Goal: Information Seeking & Learning: Check status

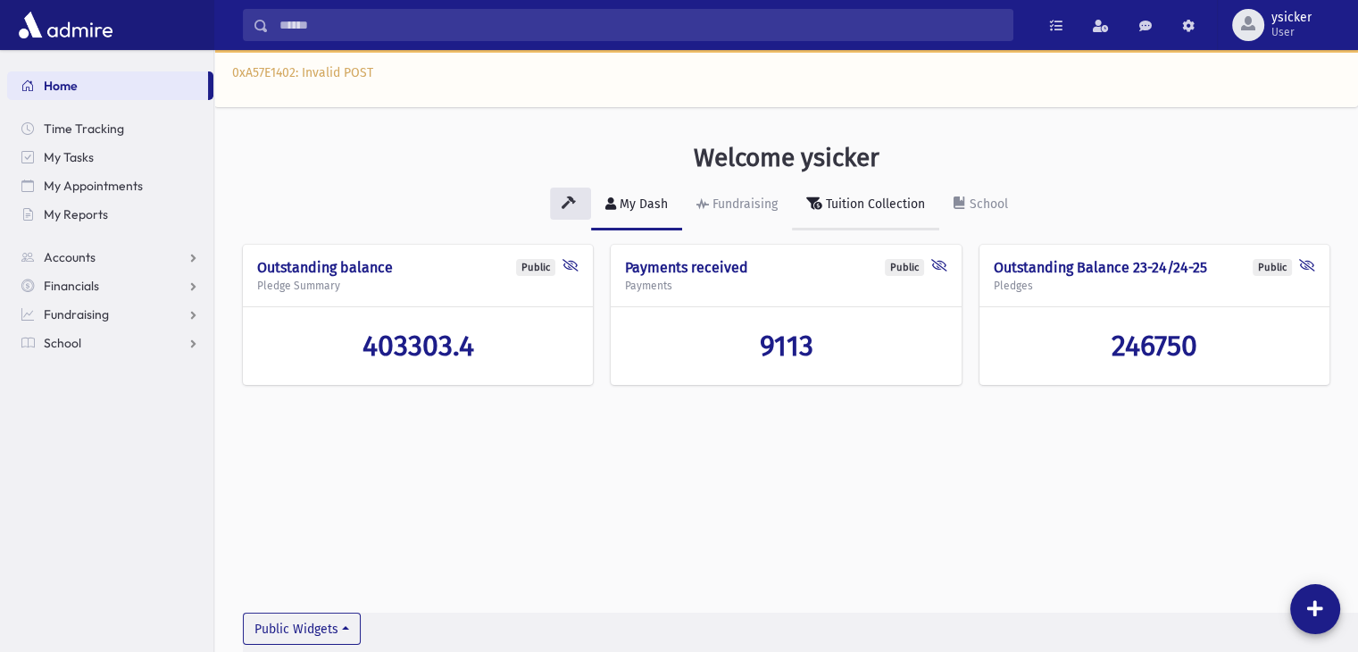
click at [856, 201] on div "Tuition Collection" at bounding box center [874, 203] width 103 height 15
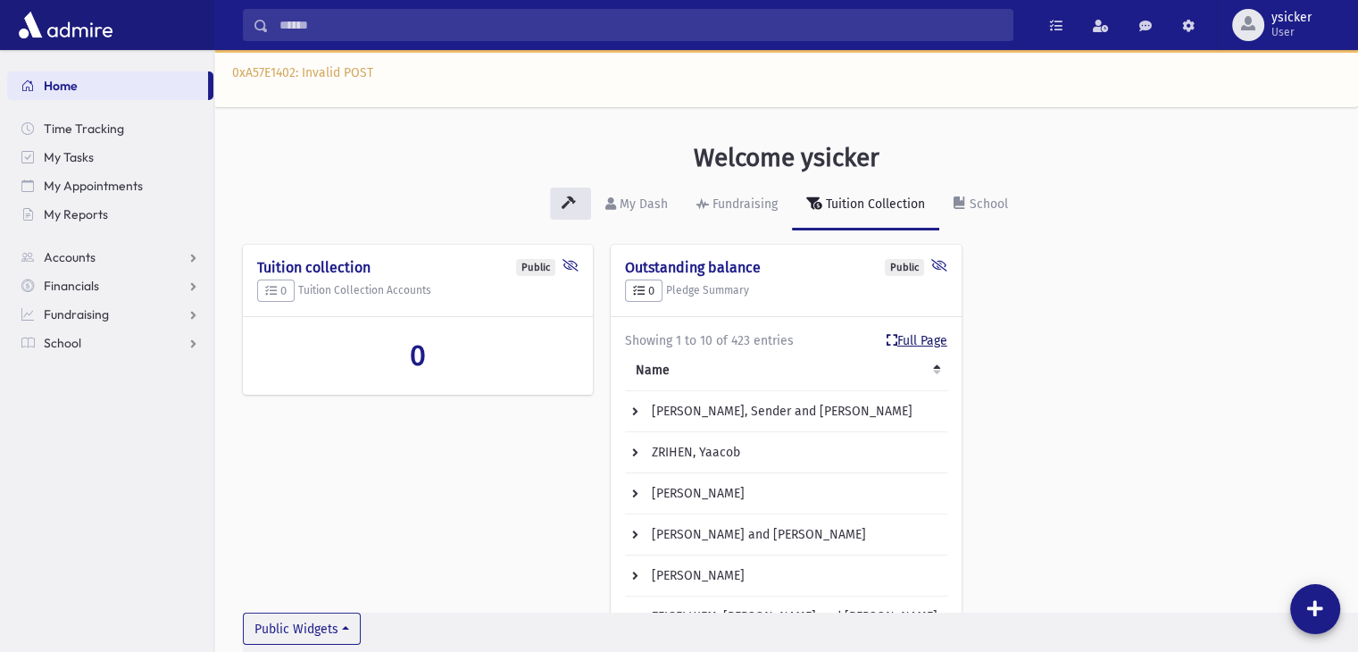
click at [890, 347] on link "Full Page" at bounding box center [917, 340] width 61 height 19
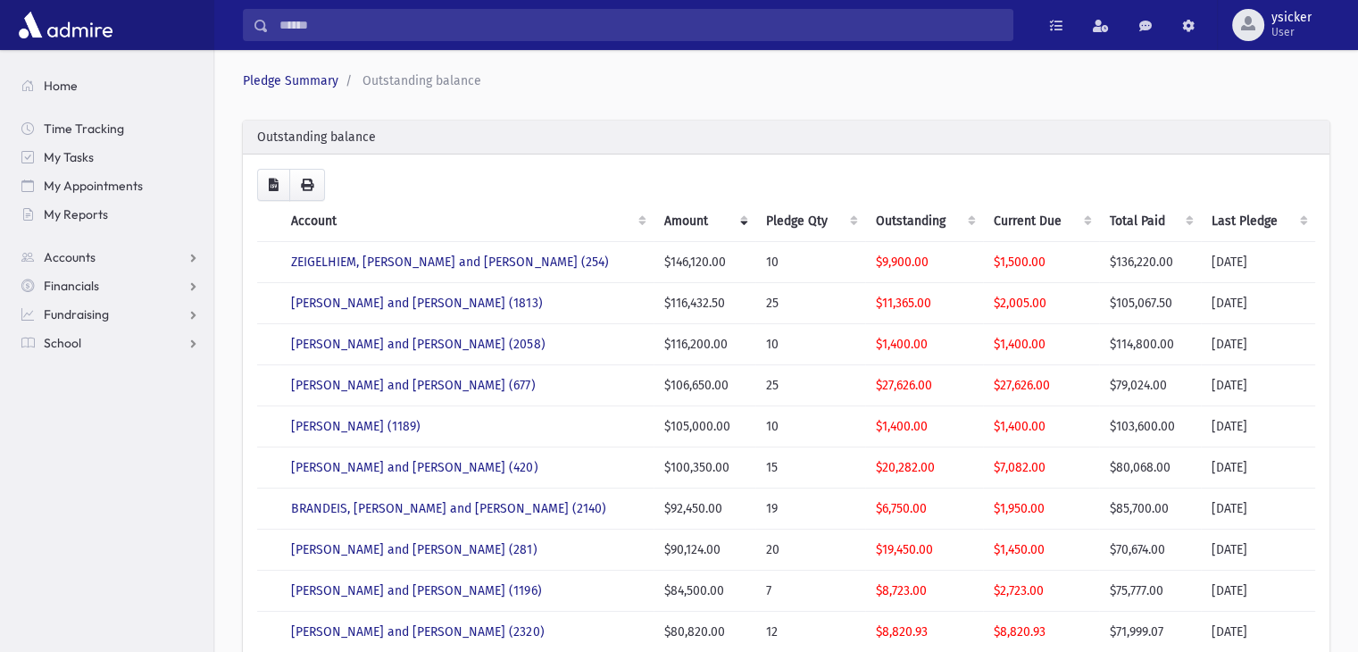
click at [624, 219] on th "Account" at bounding box center [466, 221] width 372 height 41
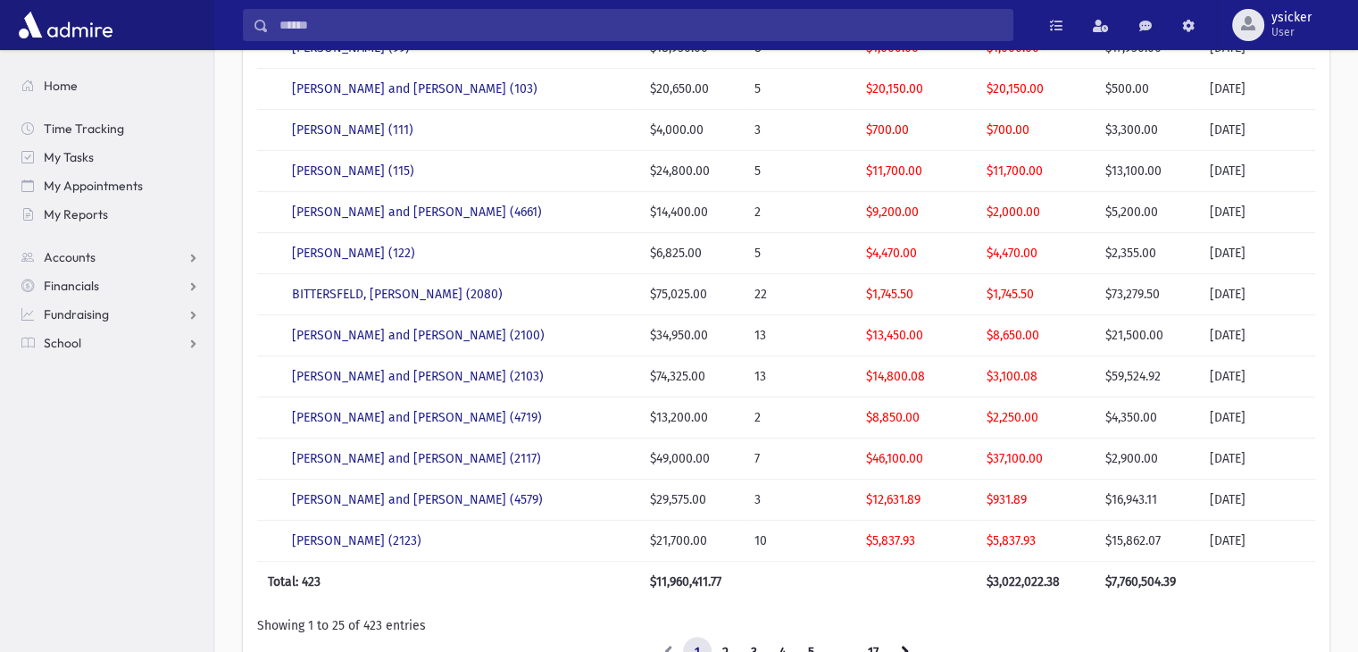
scroll to position [804, 0]
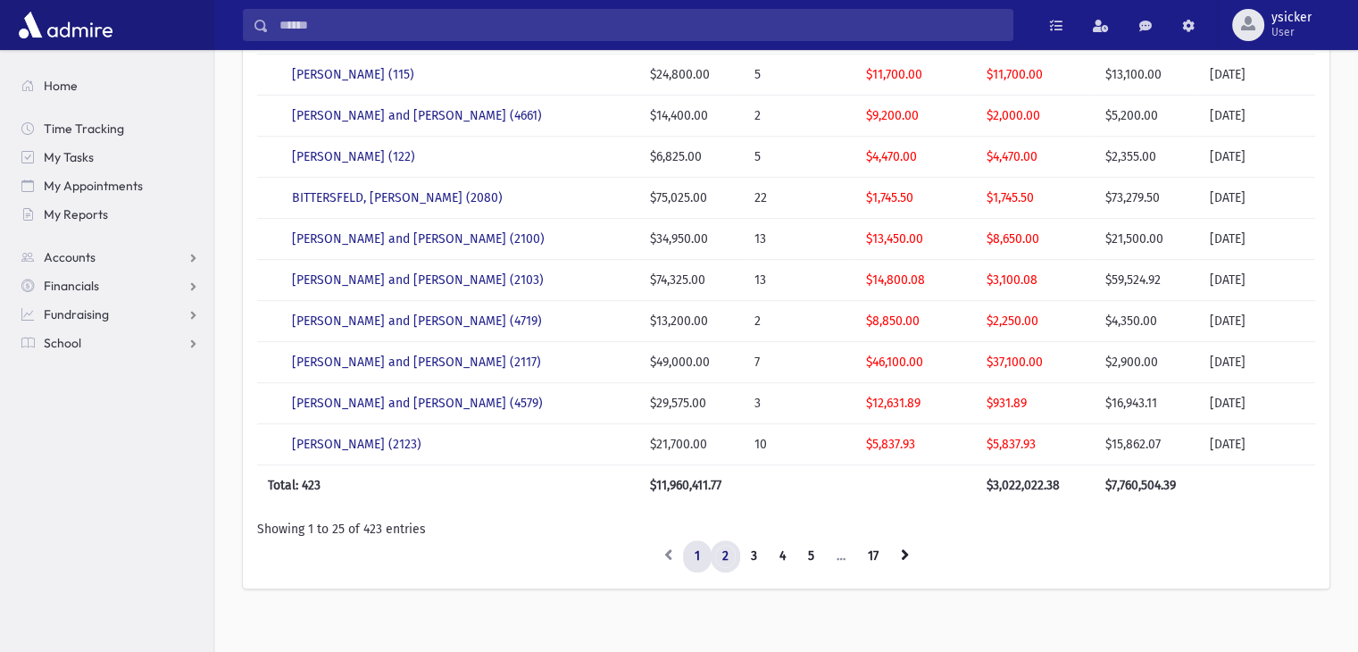
click at [725, 547] on link "2" at bounding box center [725, 556] width 29 height 32
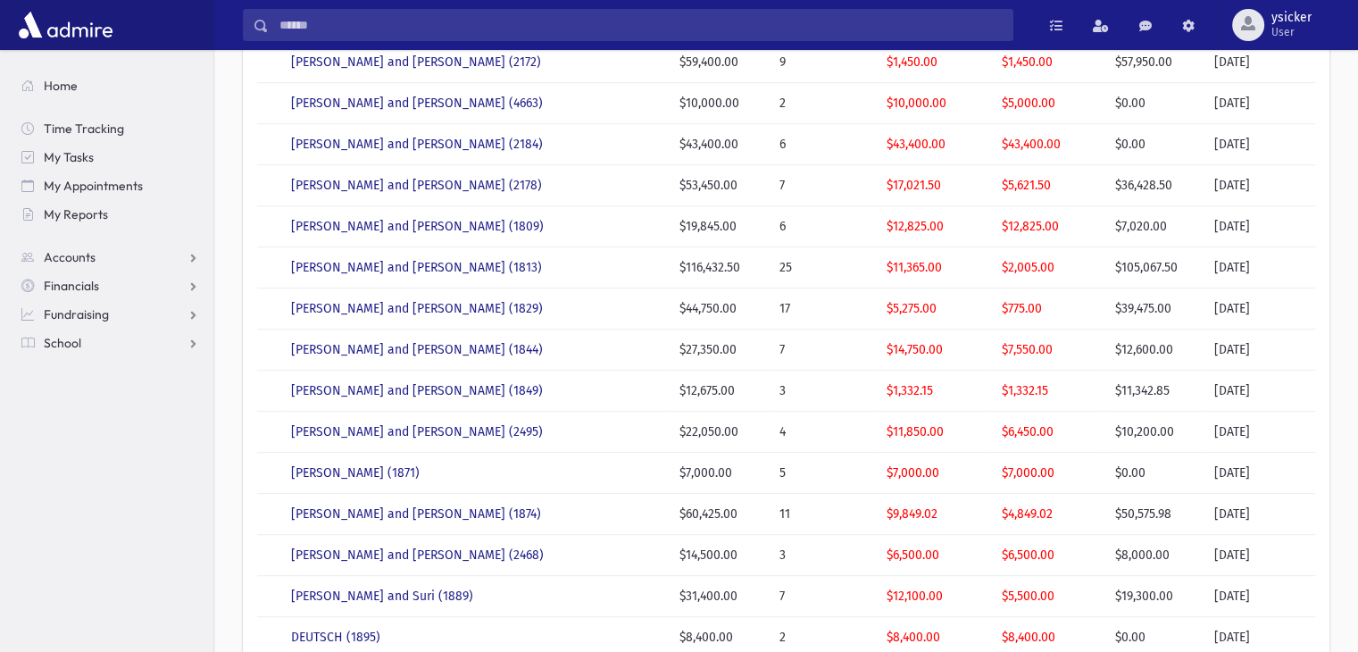
scroll to position [625, 0]
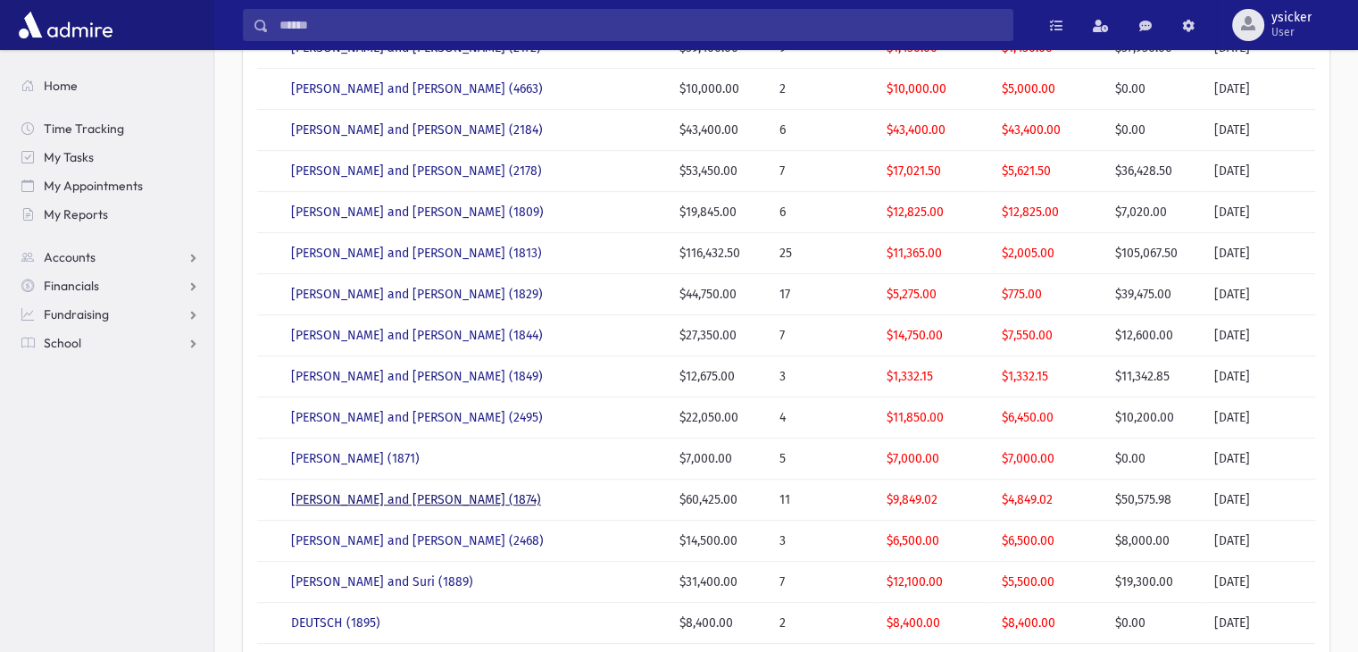
click at [428, 496] on link "COHEN, Avraham and Miriam (1874)" at bounding box center [416, 499] width 250 height 15
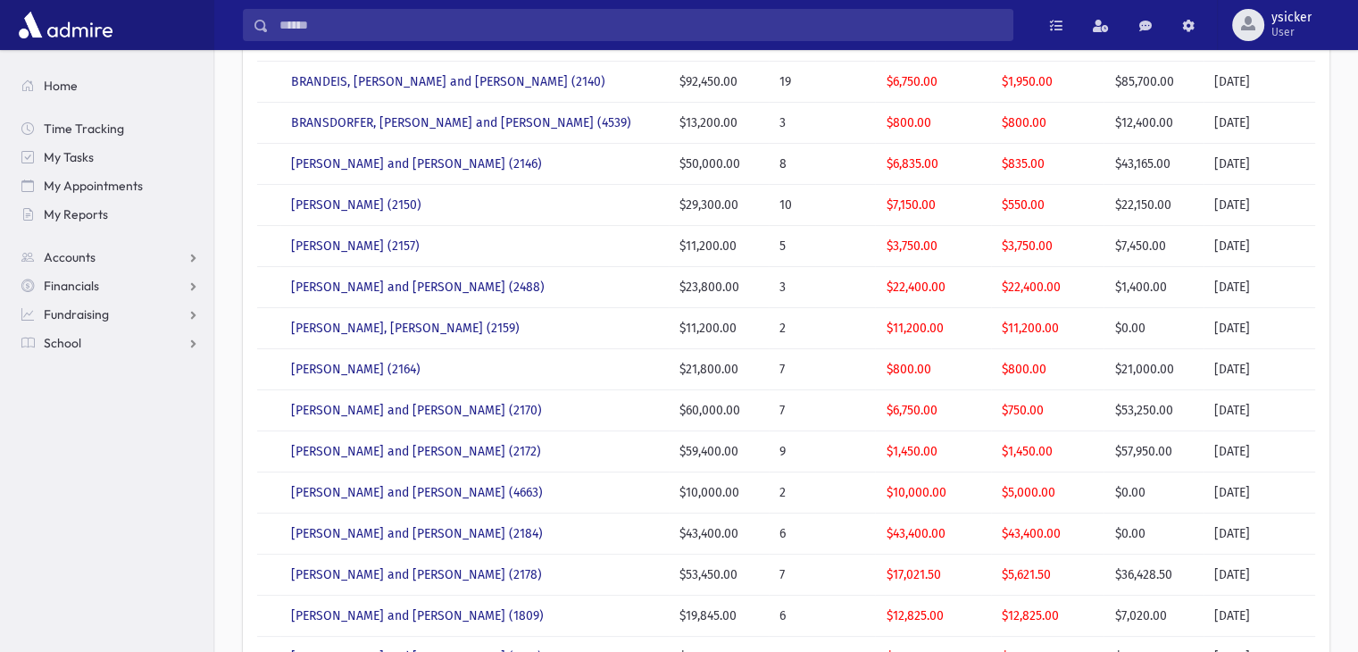
scroll to position [179, 0]
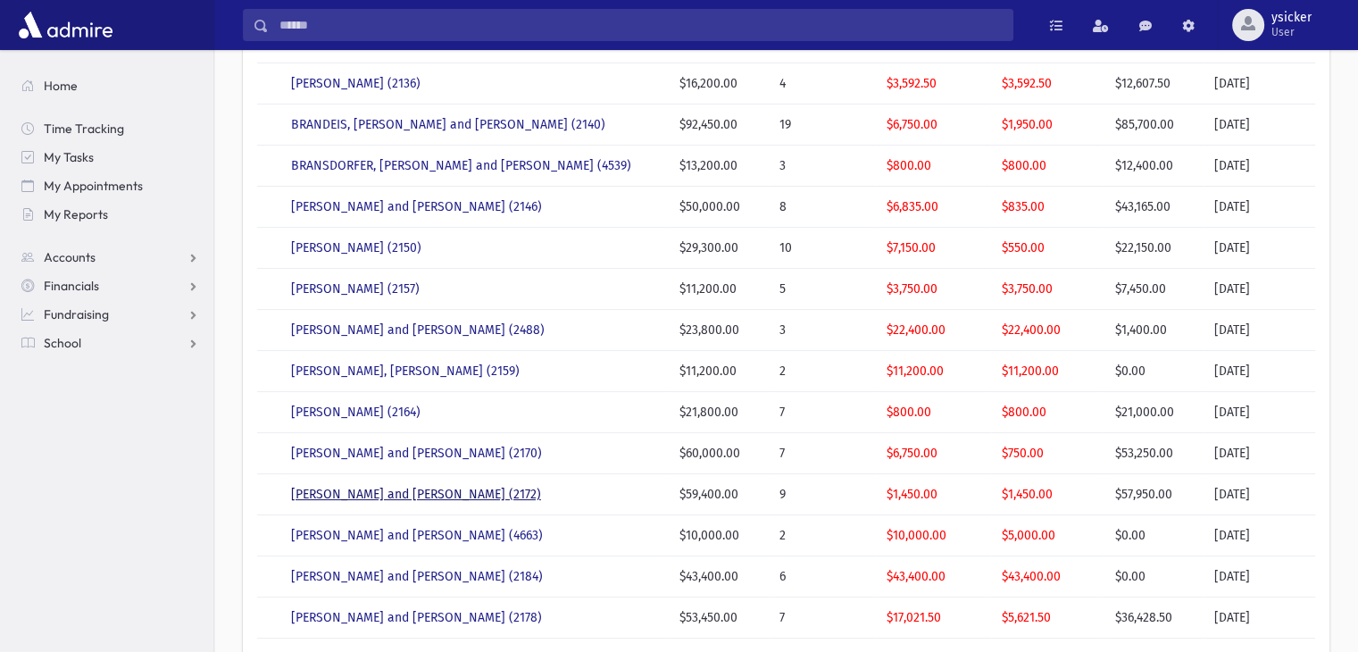
click at [381, 497] on link "BRODT, Pinchos and Surie (2172)" at bounding box center [416, 494] width 250 height 15
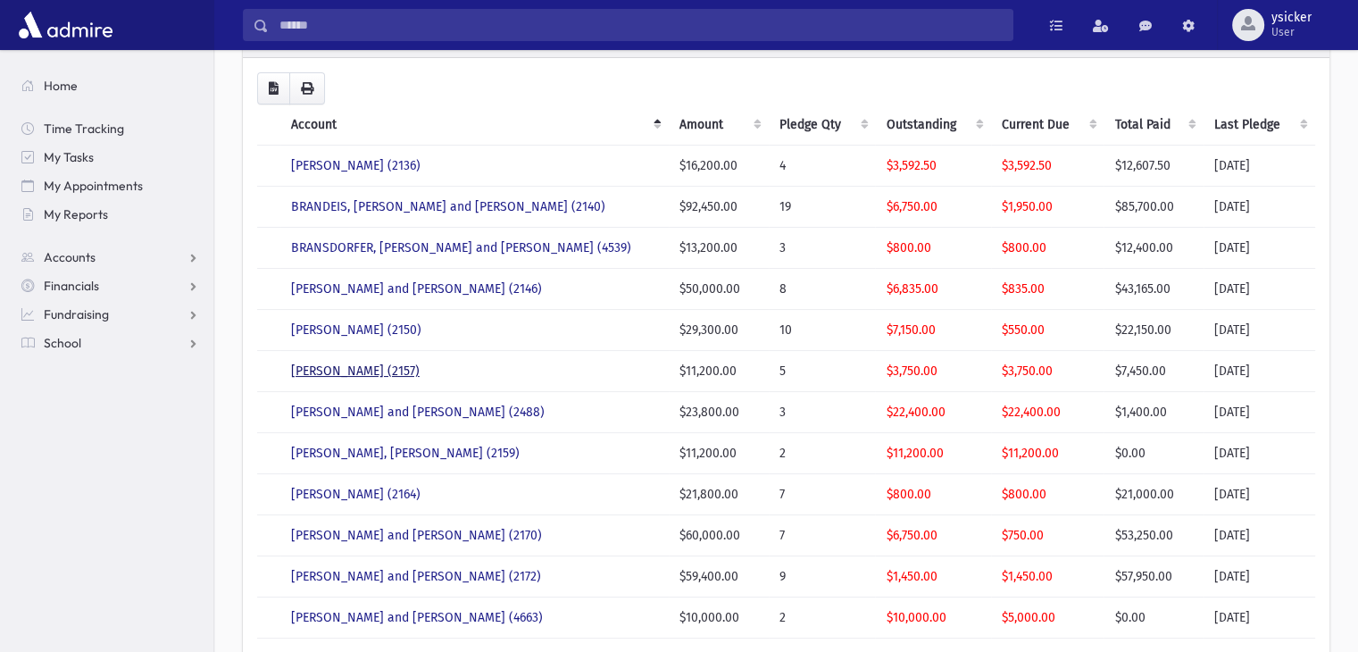
scroll to position [0, 0]
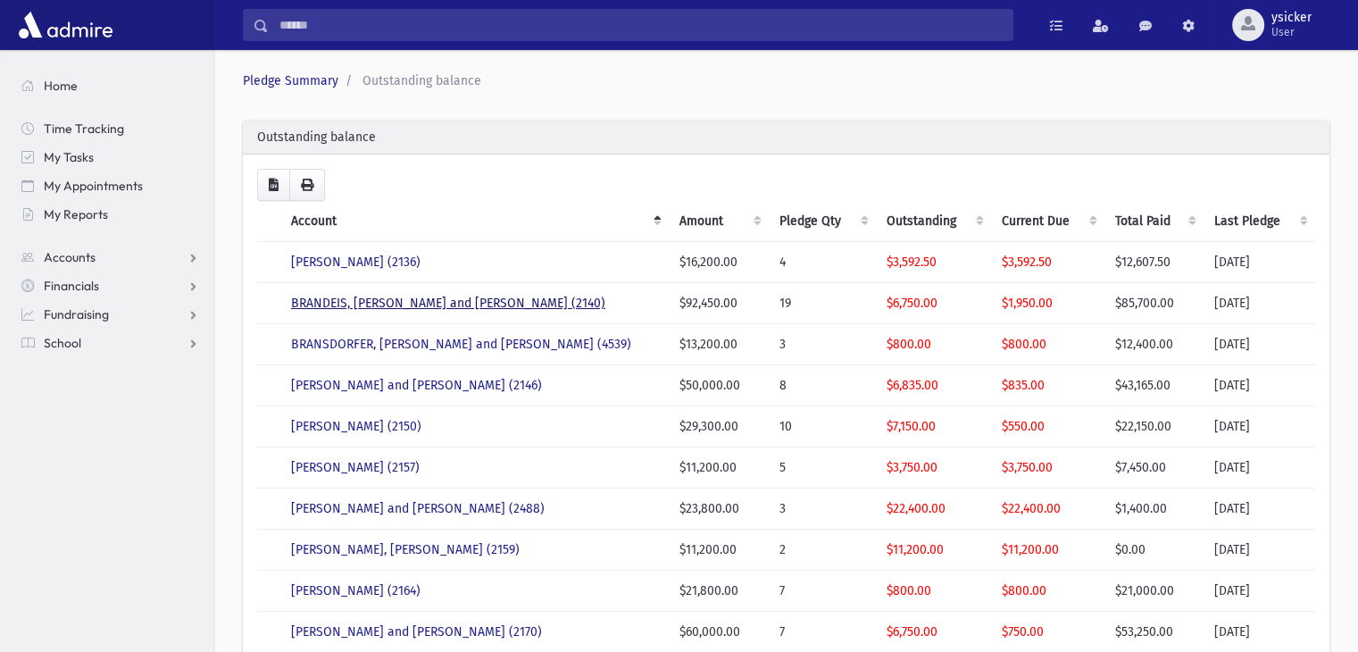
click at [389, 302] on link "BRANDEIS, Moshe Yehuda and Haddasa (2140)" at bounding box center [448, 303] width 314 height 15
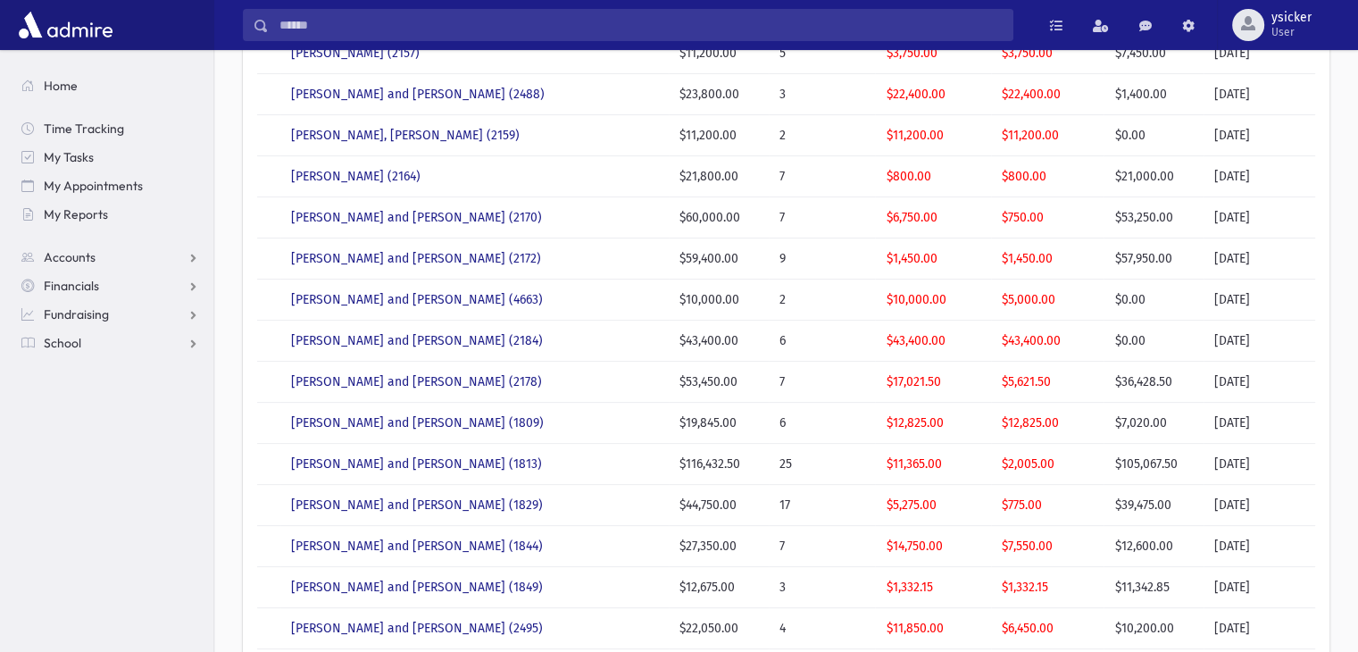
scroll to position [447, 0]
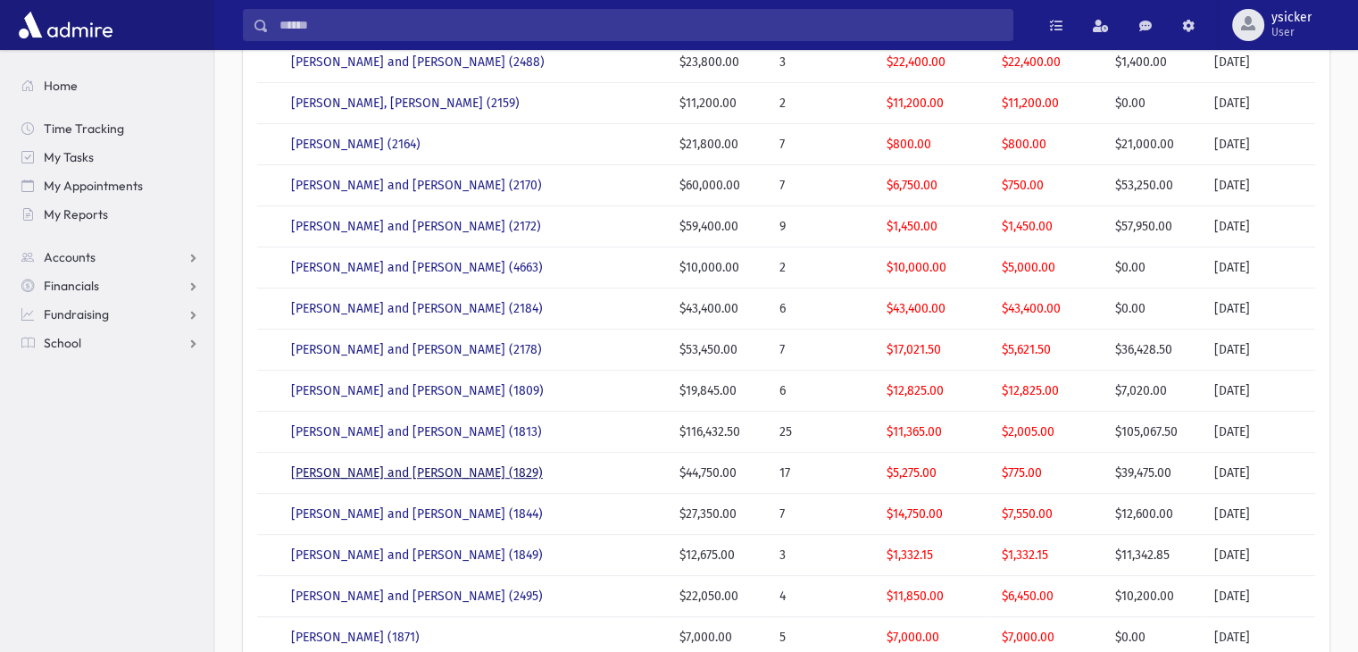
click at [419, 474] on link "BRUS, Peretz and Rivka Bluma (1829)" at bounding box center [417, 472] width 252 height 15
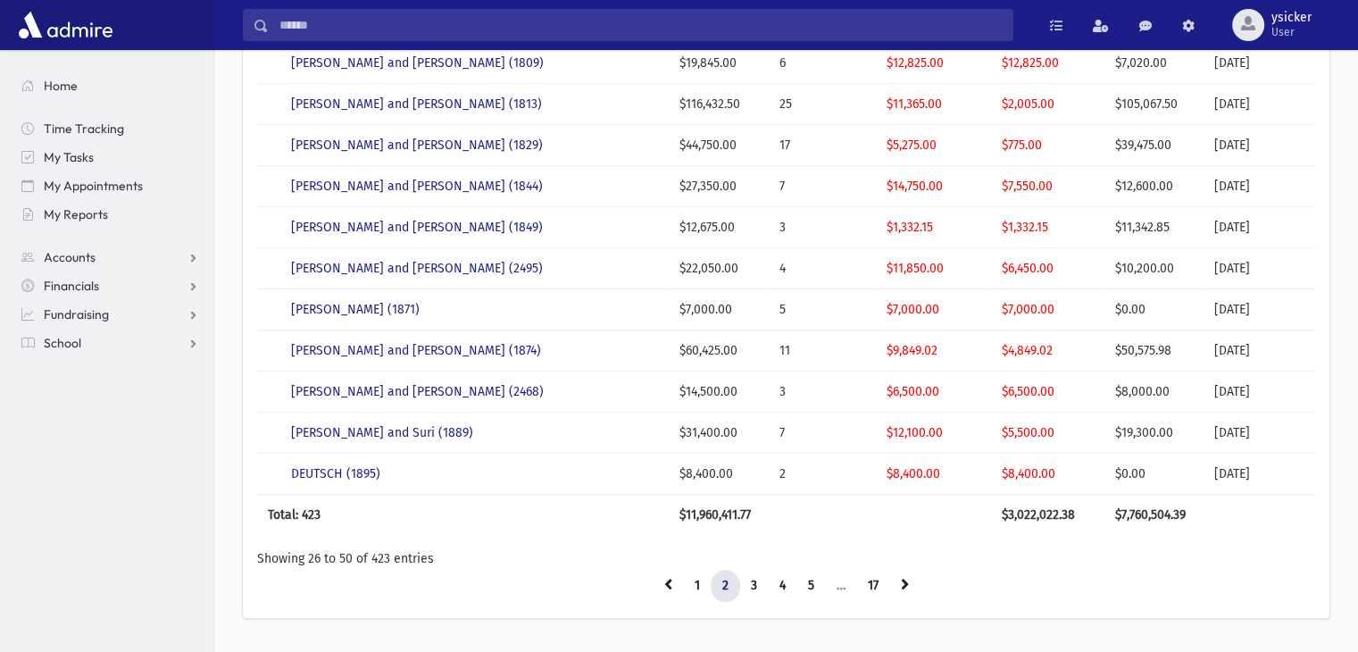
scroll to position [804, 0]
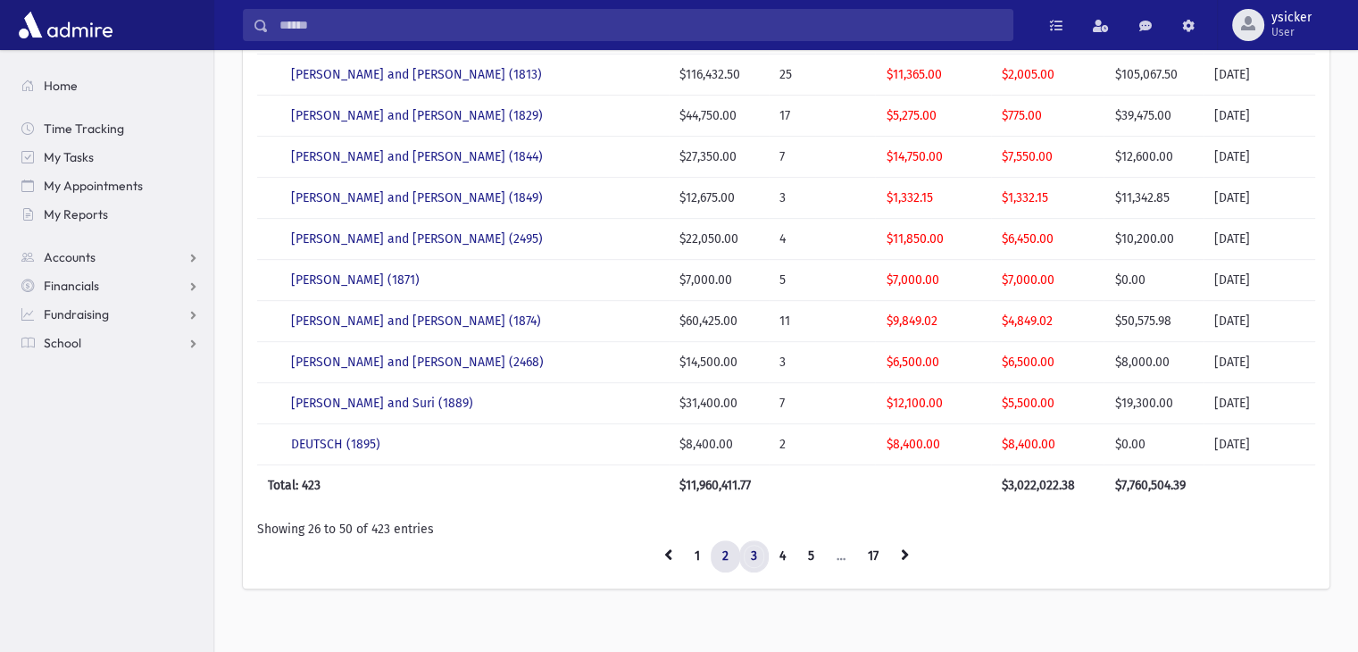
click at [761, 554] on link "3" at bounding box center [753, 556] width 29 height 32
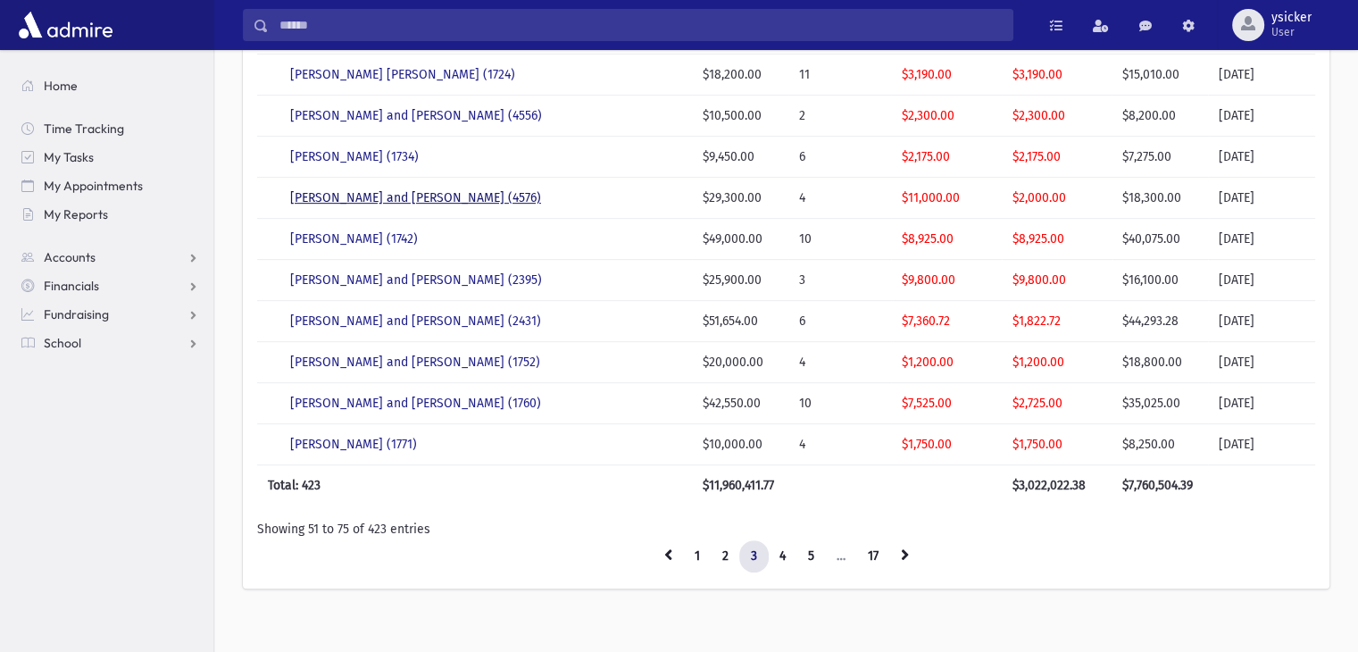
click at [487, 197] on link "FELDBERGER, Moshe Yitzchok and Breindy (4576)" at bounding box center [415, 197] width 251 height 15
click at [787, 556] on link "4" at bounding box center [782, 556] width 29 height 32
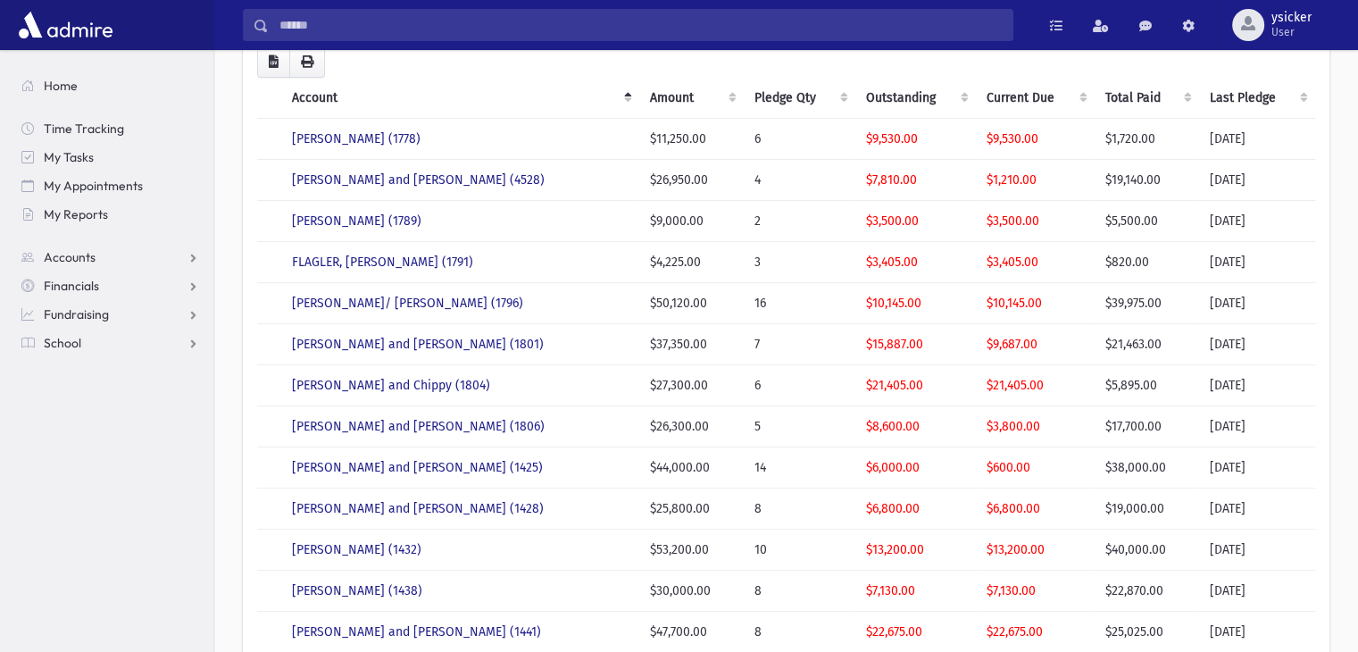
scroll to position [89, 0]
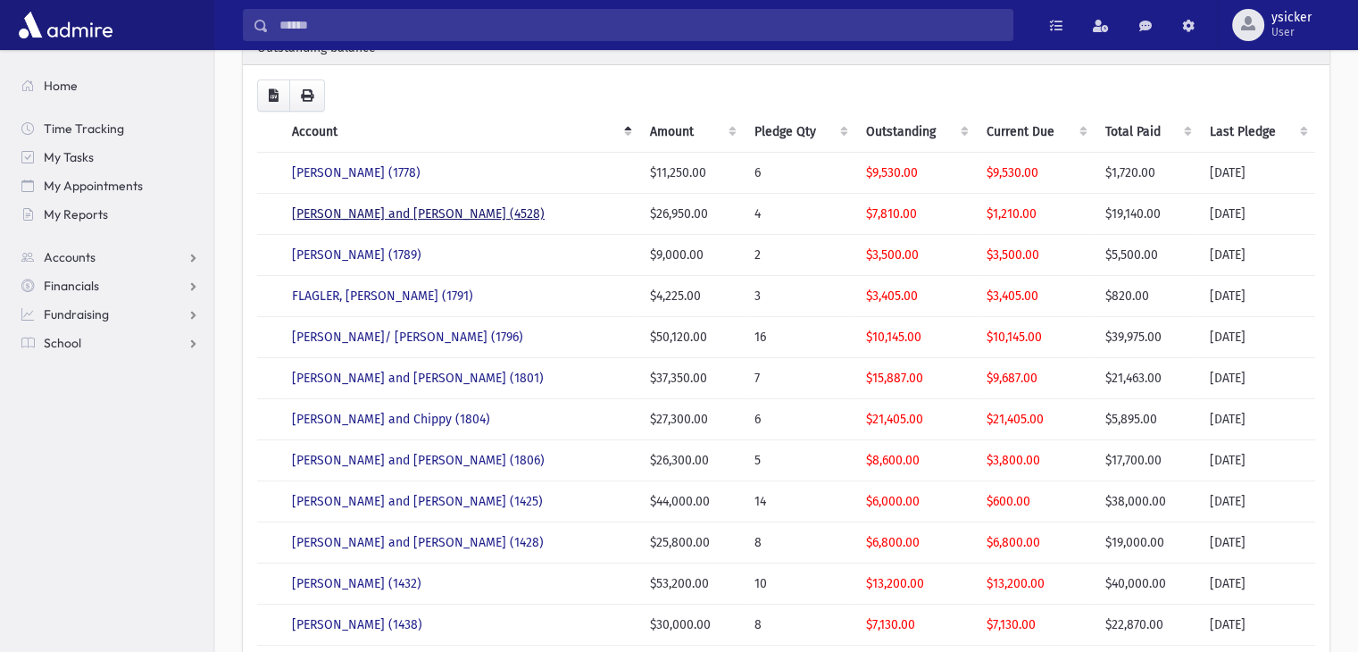
click at [358, 218] on link "FISHER, Dovid and Shifra (4528)" at bounding box center [418, 213] width 253 height 15
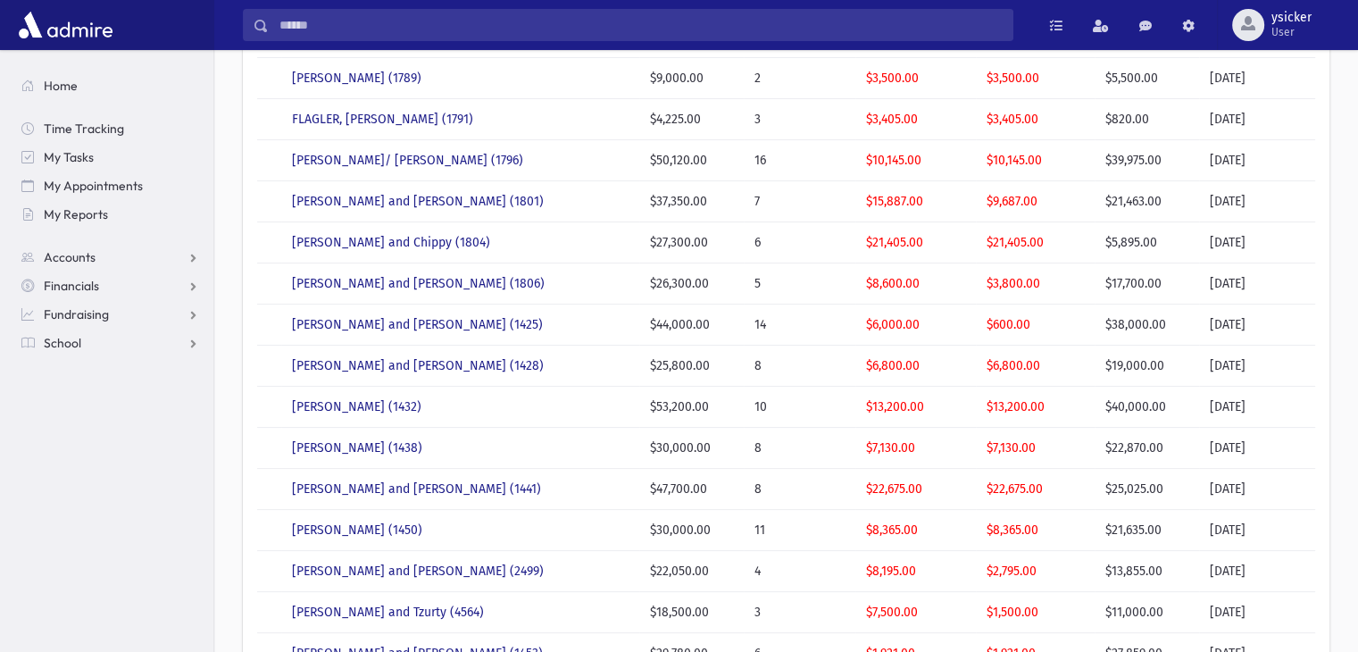
scroll to position [268, 0]
click at [383, 280] on link "FLOHR, Naftali and Rivky (1806)" at bounding box center [418, 281] width 253 height 15
click at [337, 568] on link "FRIED, Yisroel and Esther (2499)" at bounding box center [418, 569] width 252 height 15
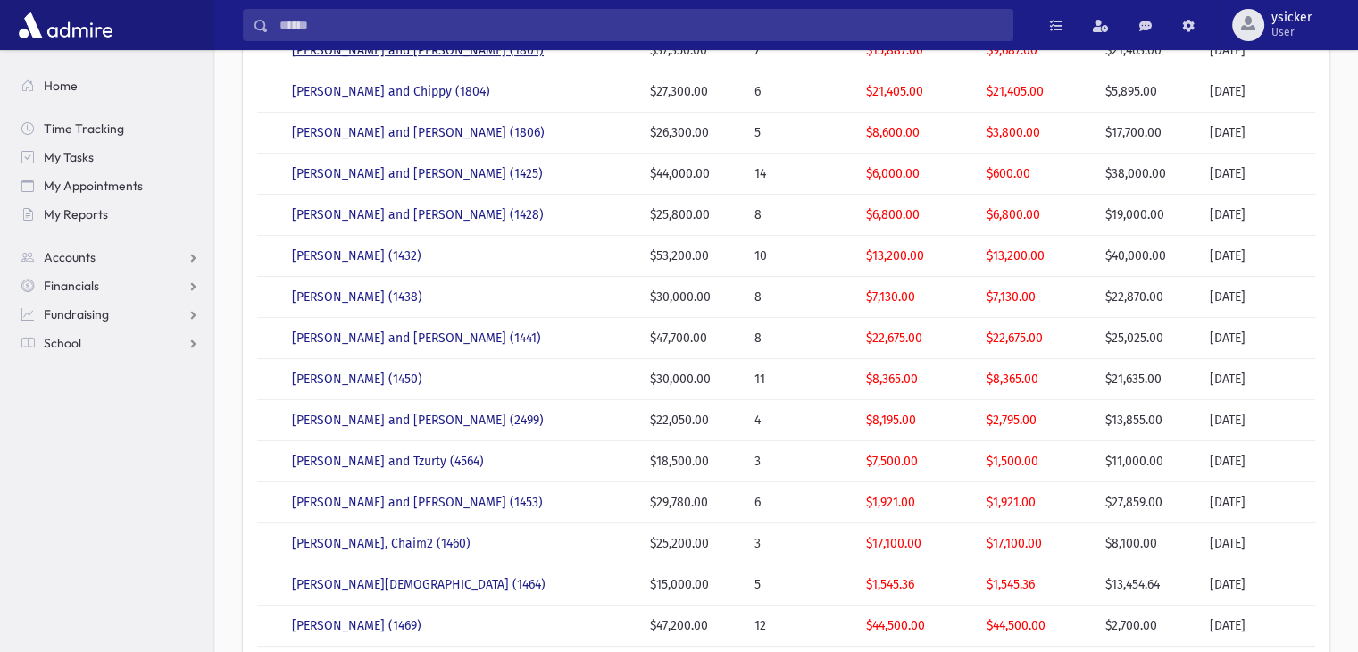
scroll to position [447, 0]
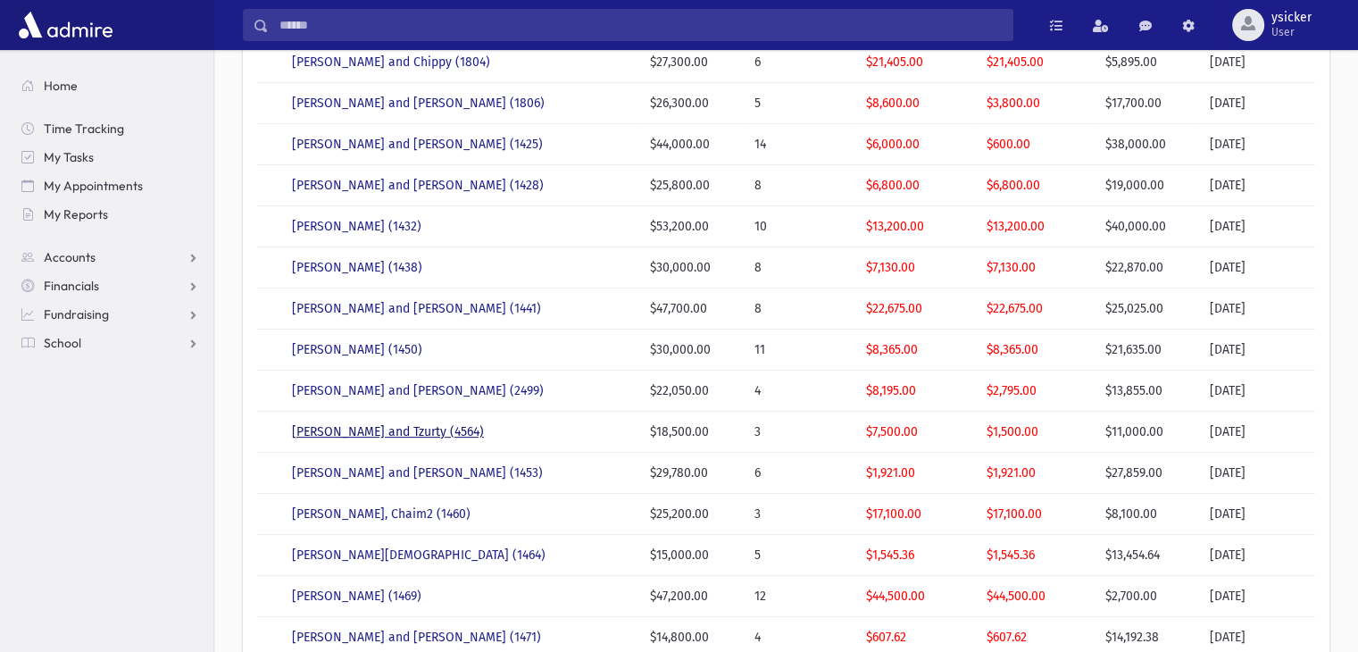
click at [463, 432] on link "FRIEDMAN, Avrohom Yehoshua and Tzurty (4564)" at bounding box center [388, 431] width 192 height 15
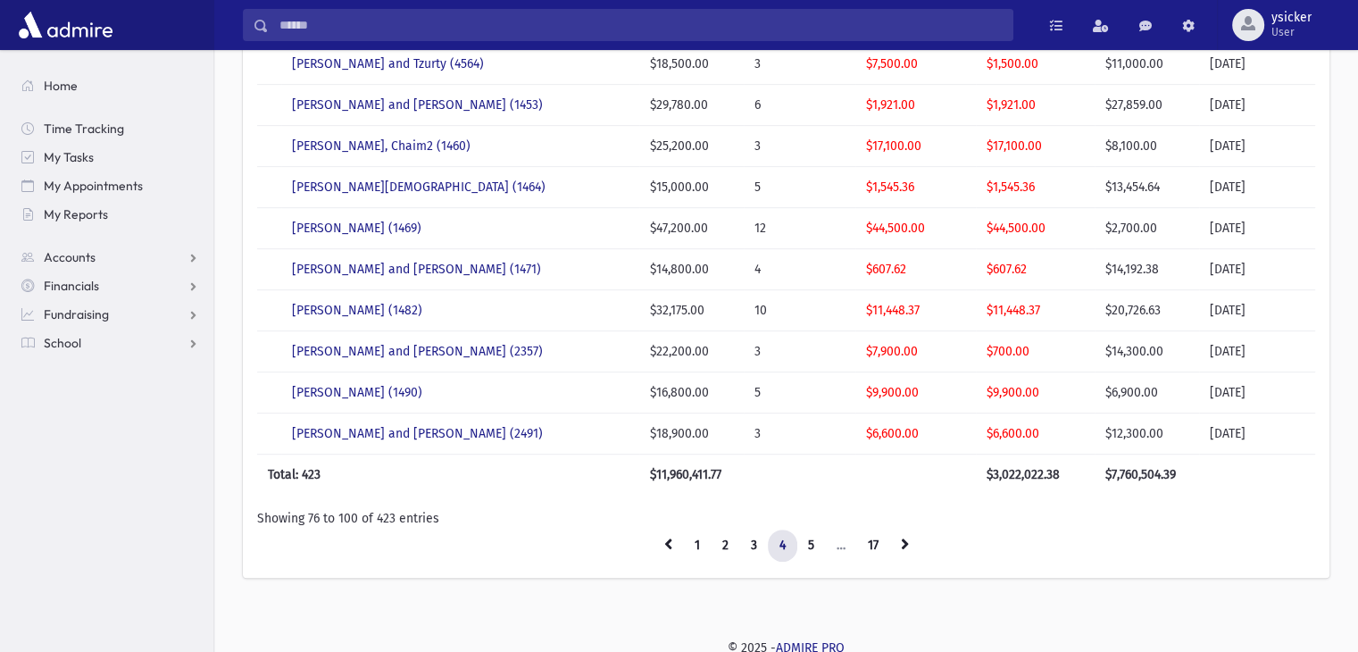
scroll to position [725, 0]
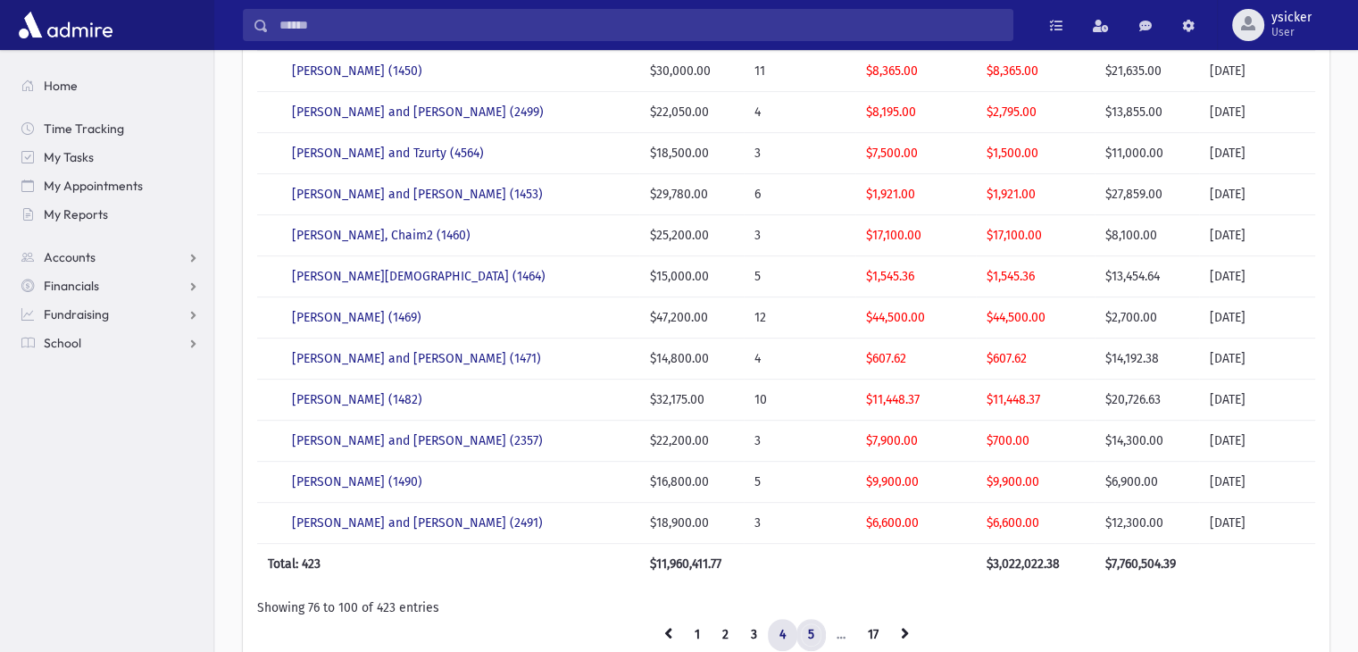
click at [811, 633] on link "5" at bounding box center [811, 635] width 29 height 32
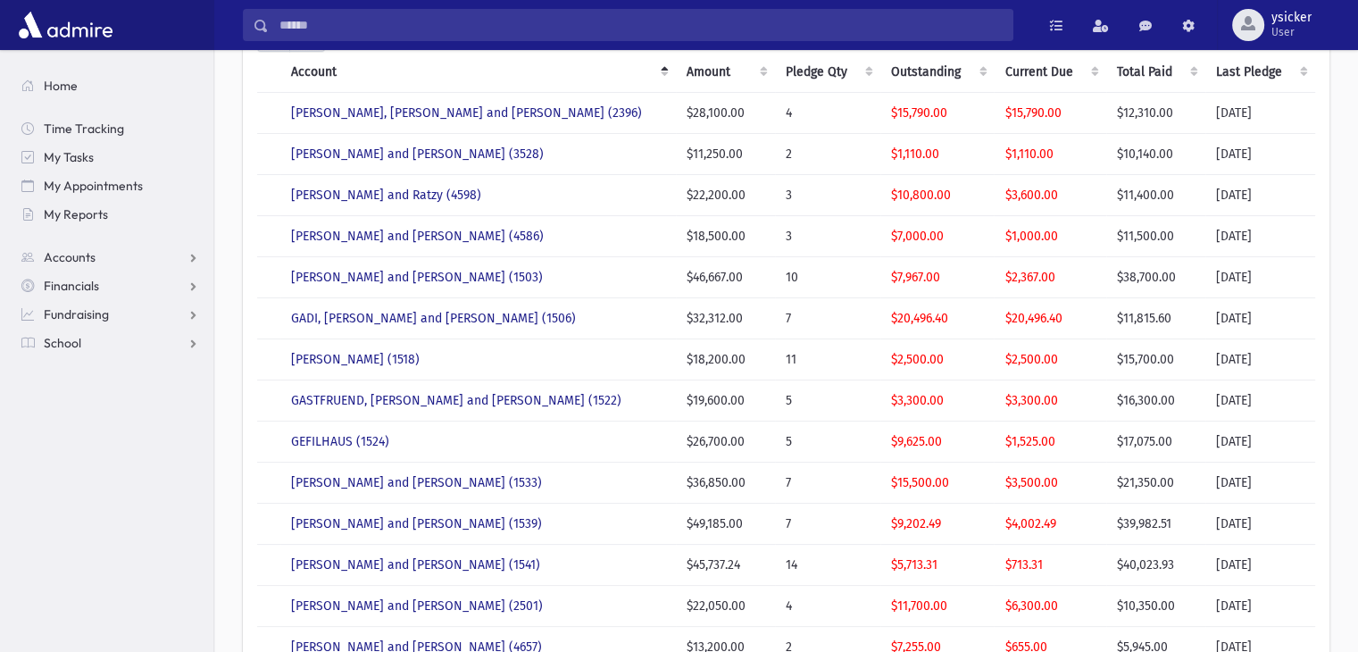
scroll to position [0, 0]
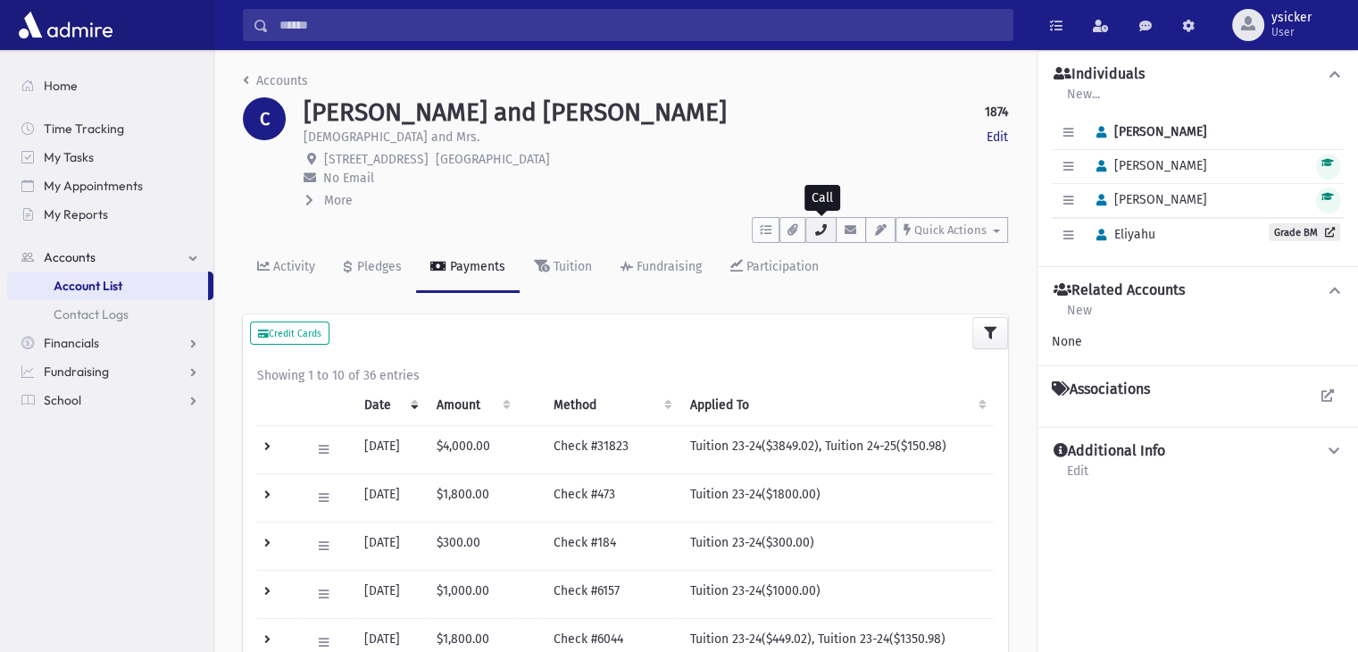
click at [818, 234] on icon "button" at bounding box center [821, 230] width 14 height 12
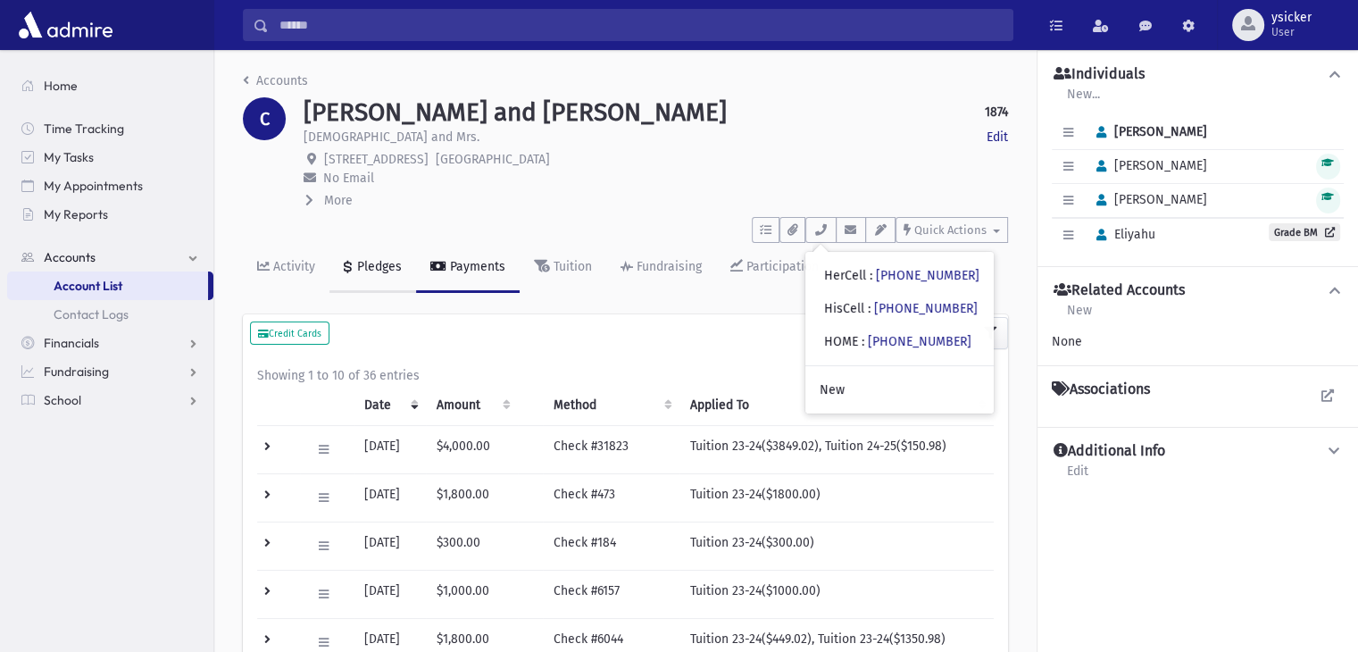
click at [396, 271] on div "Pledges" at bounding box center [378, 266] width 48 height 15
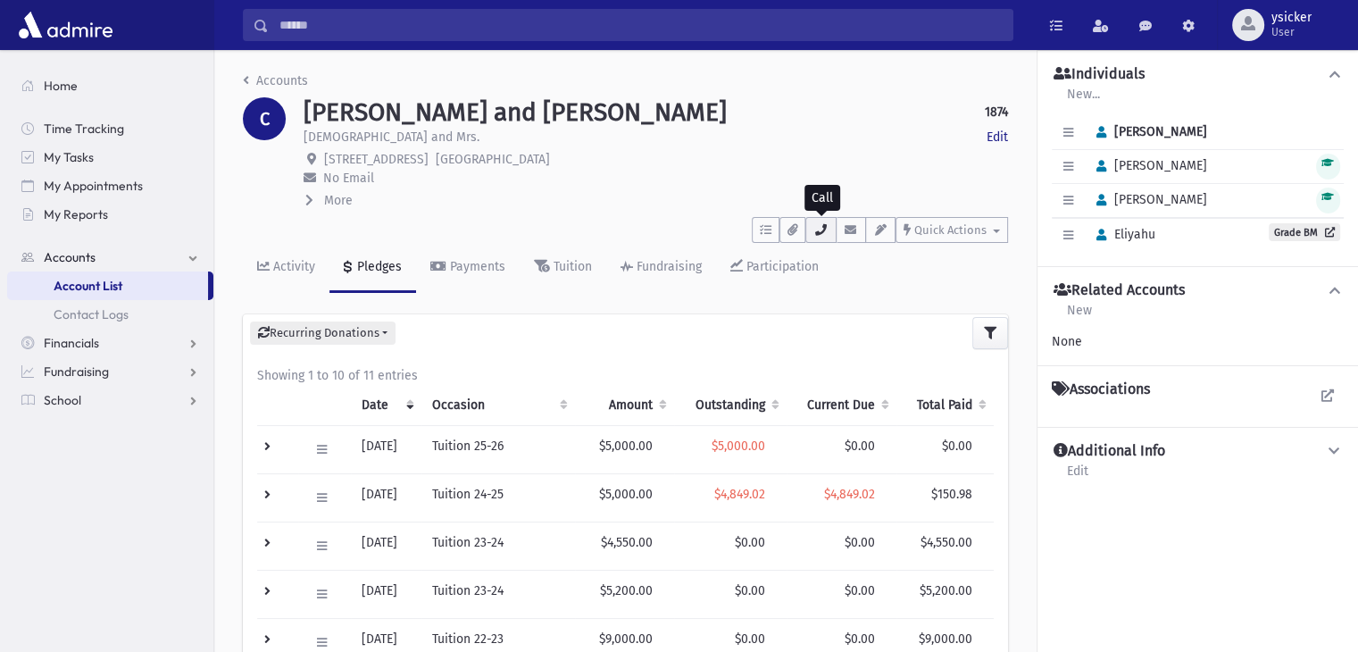
click at [811, 231] on button "button" at bounding box center [821, 230] width 30 height 26
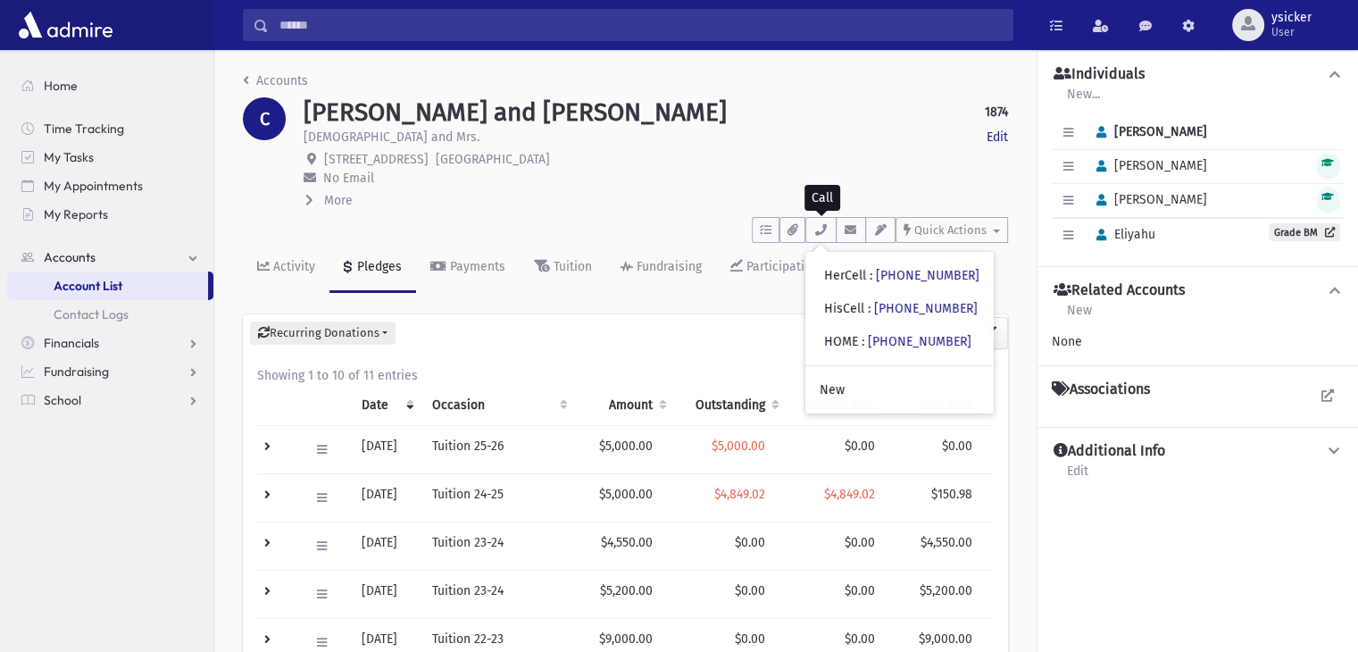
click at [311, 194] on icon at bounding box center [309, 200] width 8 height 13
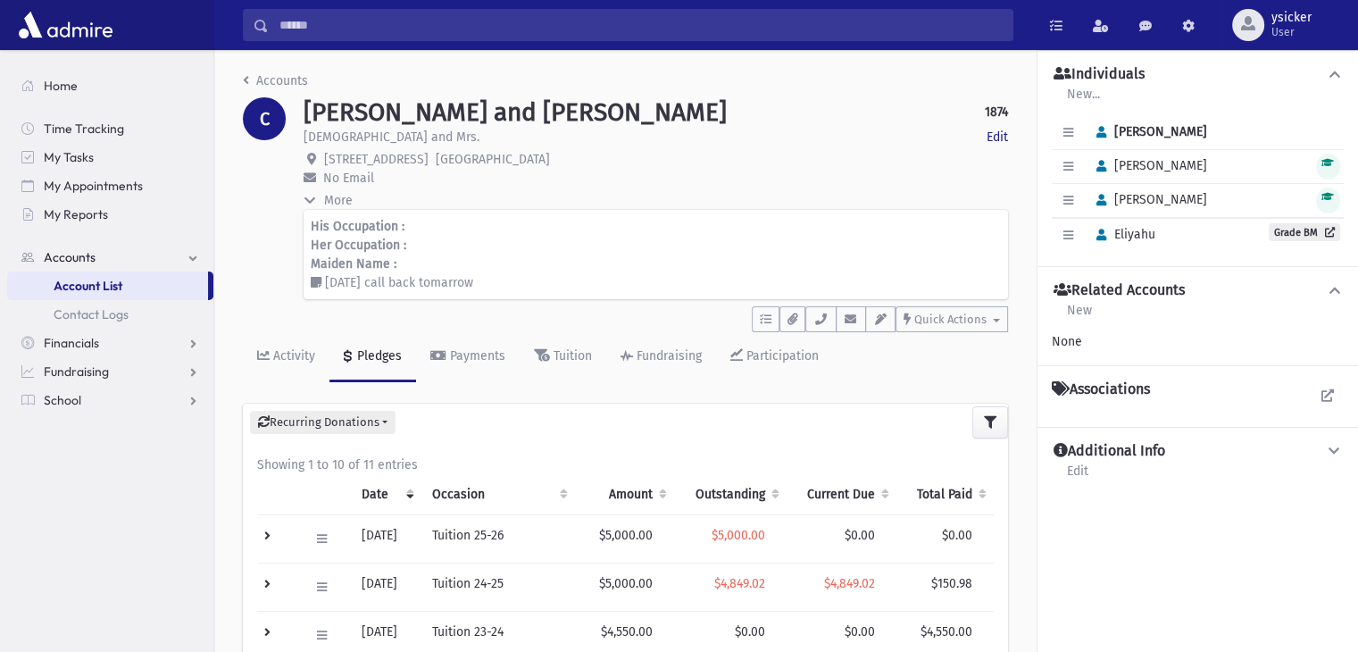
click at [306, 200] on icon at bounding box center [310, 200] width 13 height 8
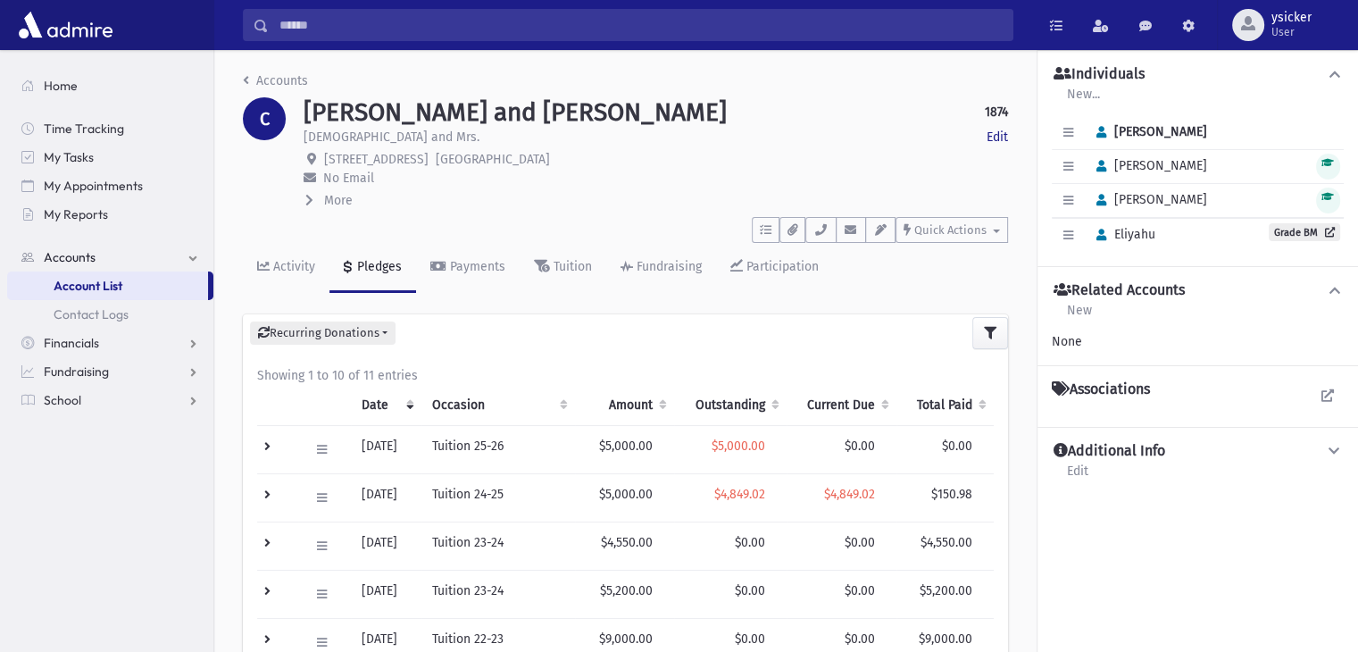
click at [308, 201] on icon at bounding box center [309, 200] width 8 height 13
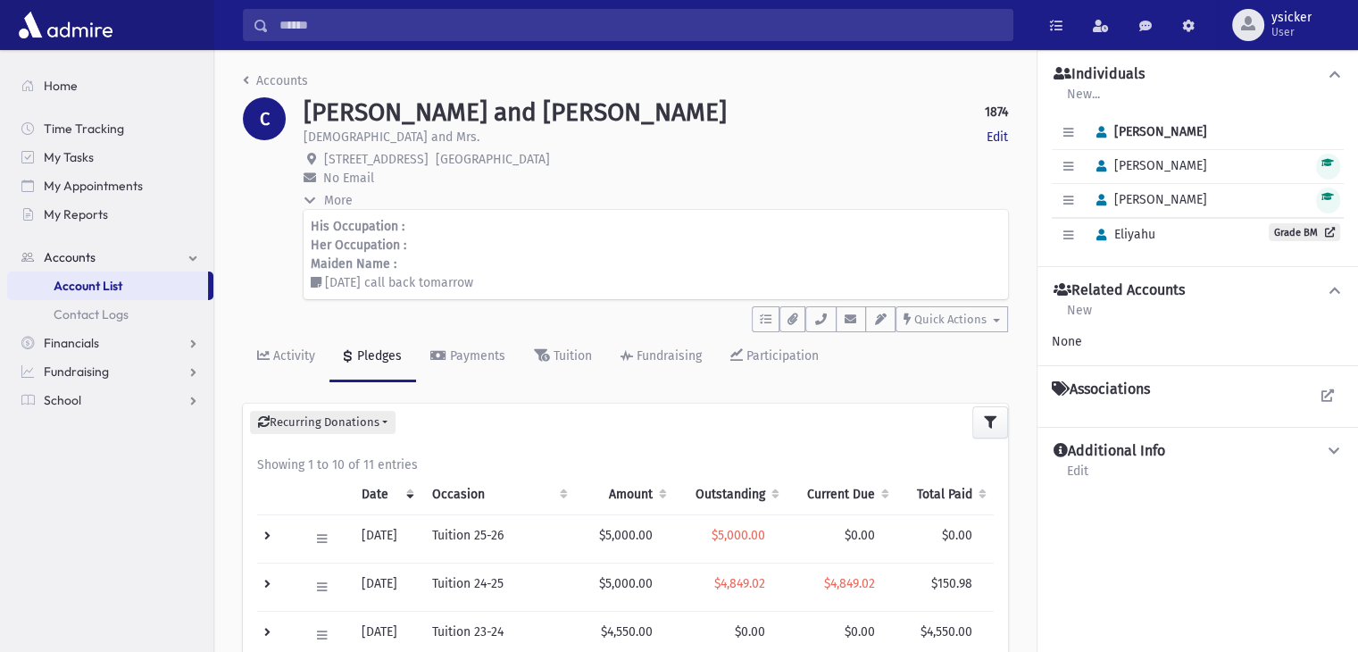
click at [308, 201] on icon at bounding box center [310, 200] width 13 height 8
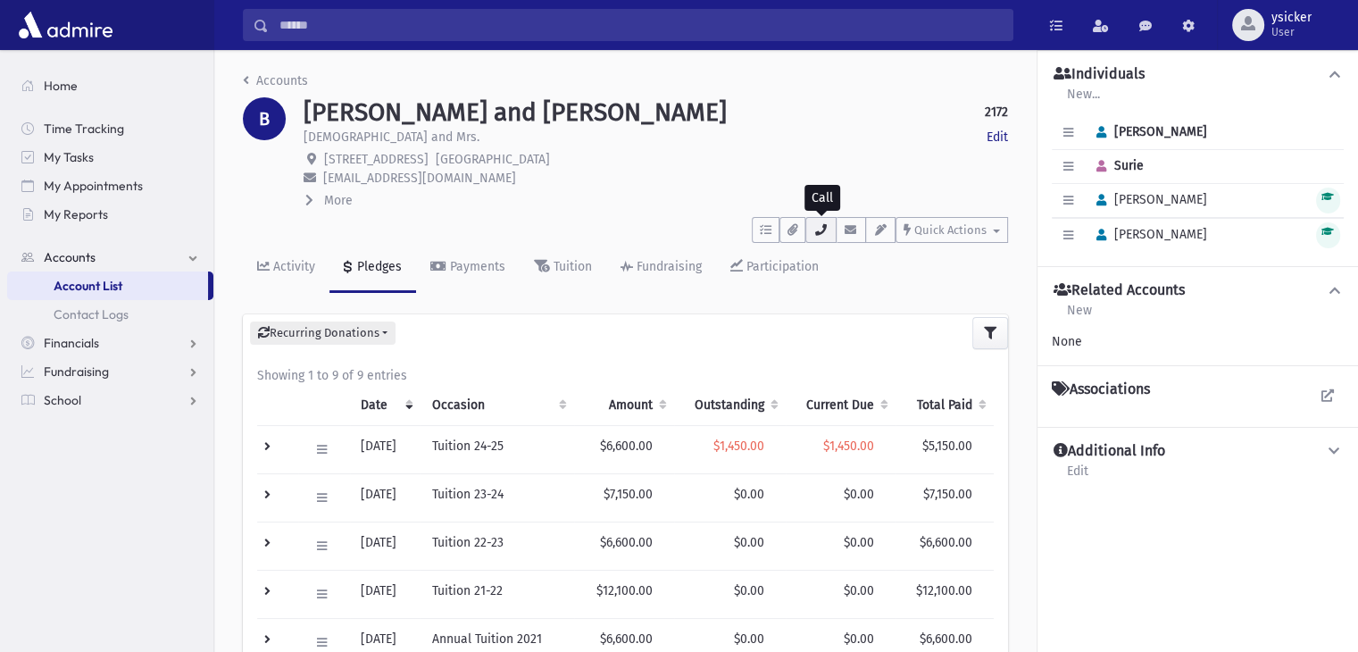
click at [815, 238] on button "button" at bounding box center [821, 230] width 30 height 26
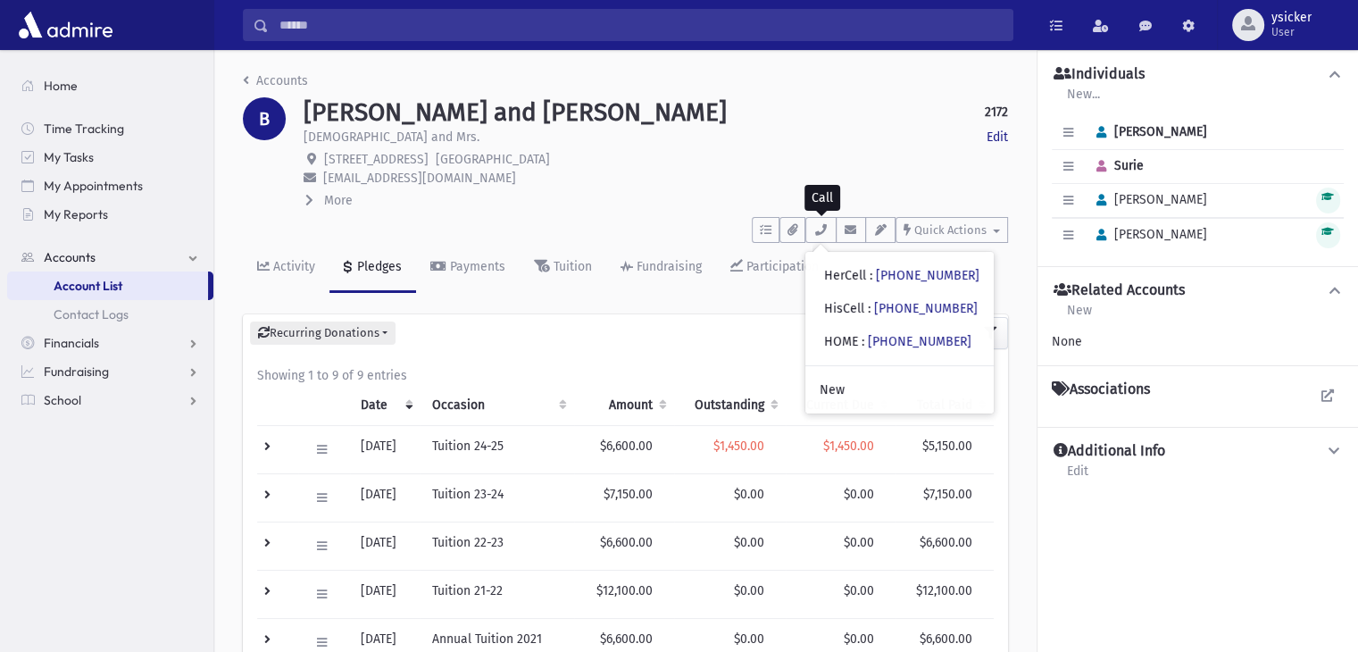
click at [304, 203] on button "More" at bounding box center [329, 200] width 51 height 19
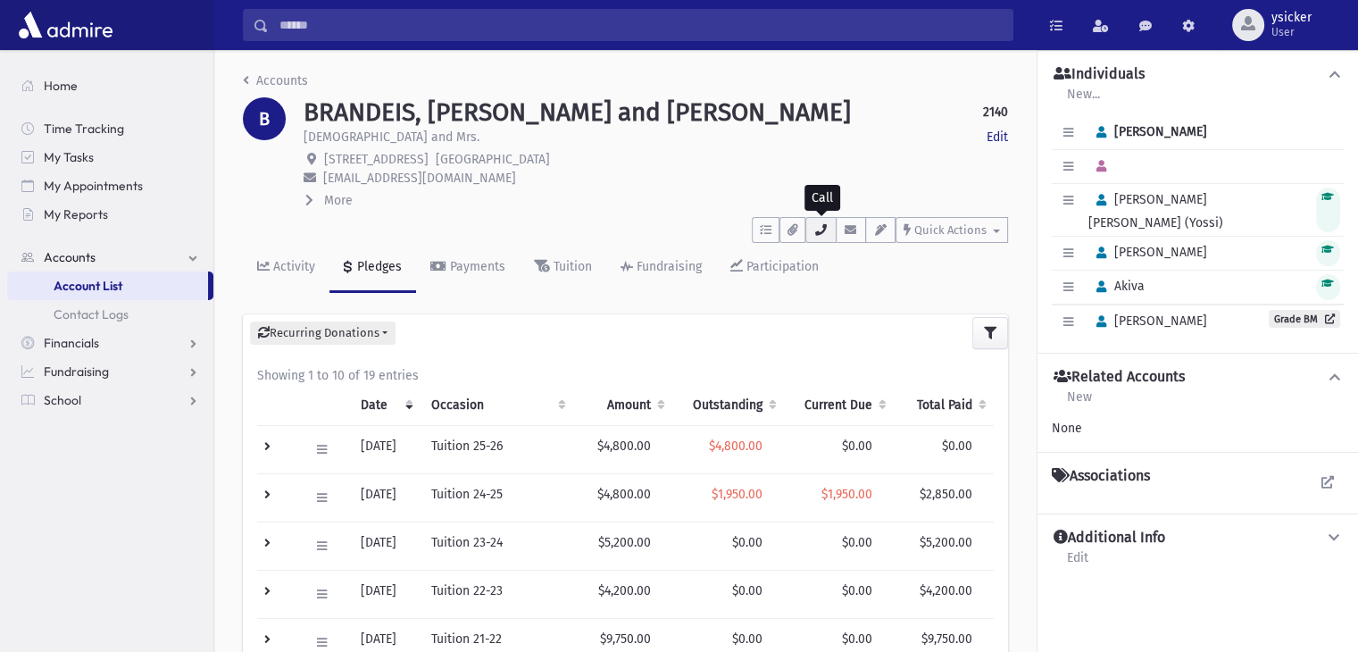
click at [822, 229] on icon "button" at bounding box center [821, 230] width 14 height 12
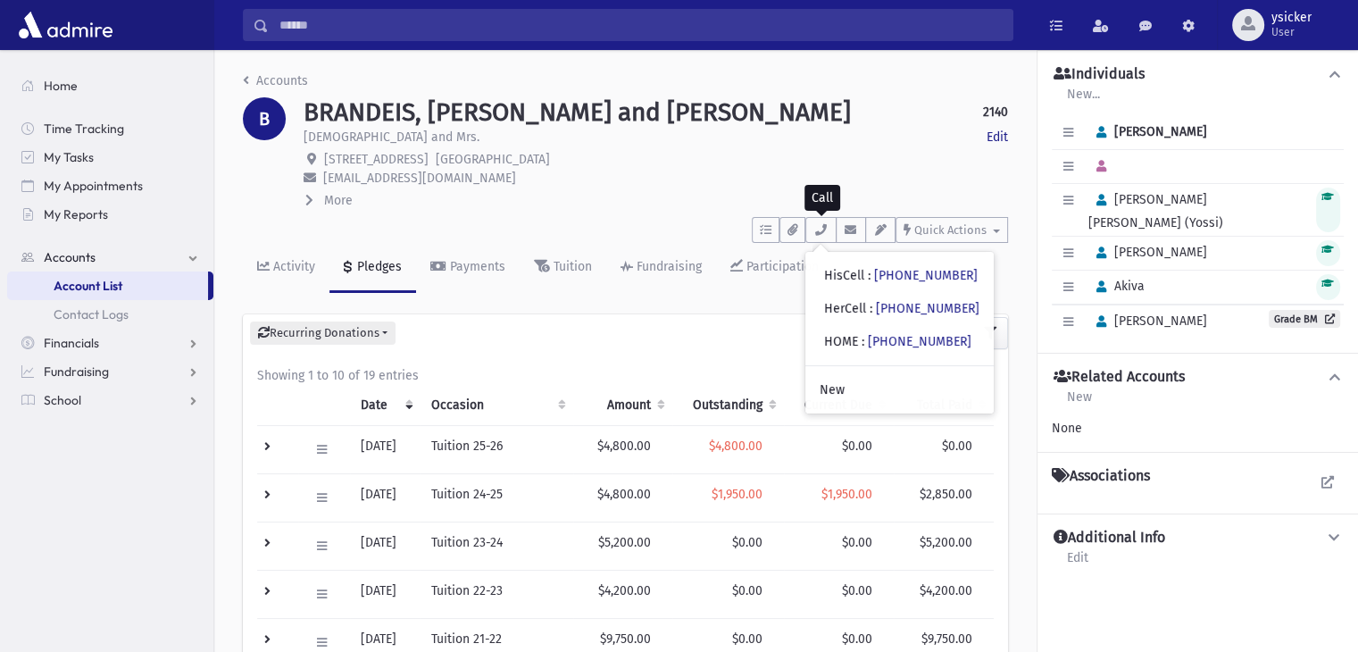
click at [311, 201] on icon at bounding box center [309, 200] width 8 height 13
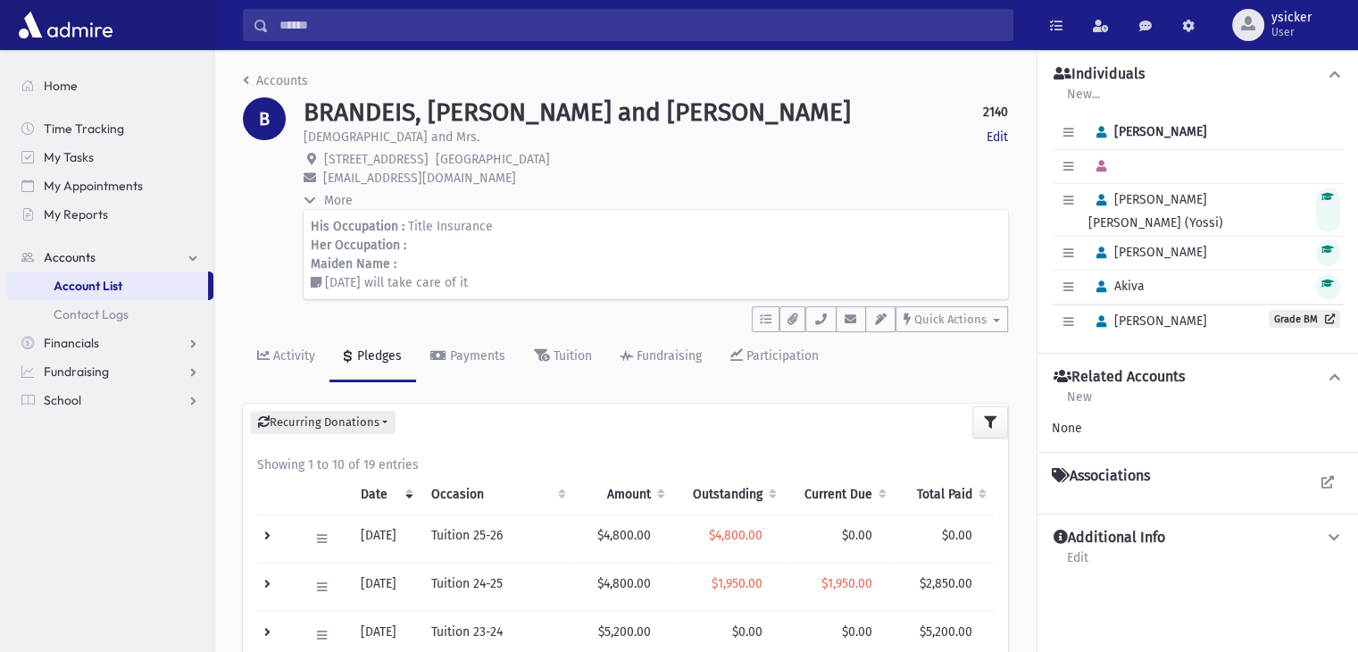
click at [313, 201] on icon at bounding box center [310, 200] width 13 height 8
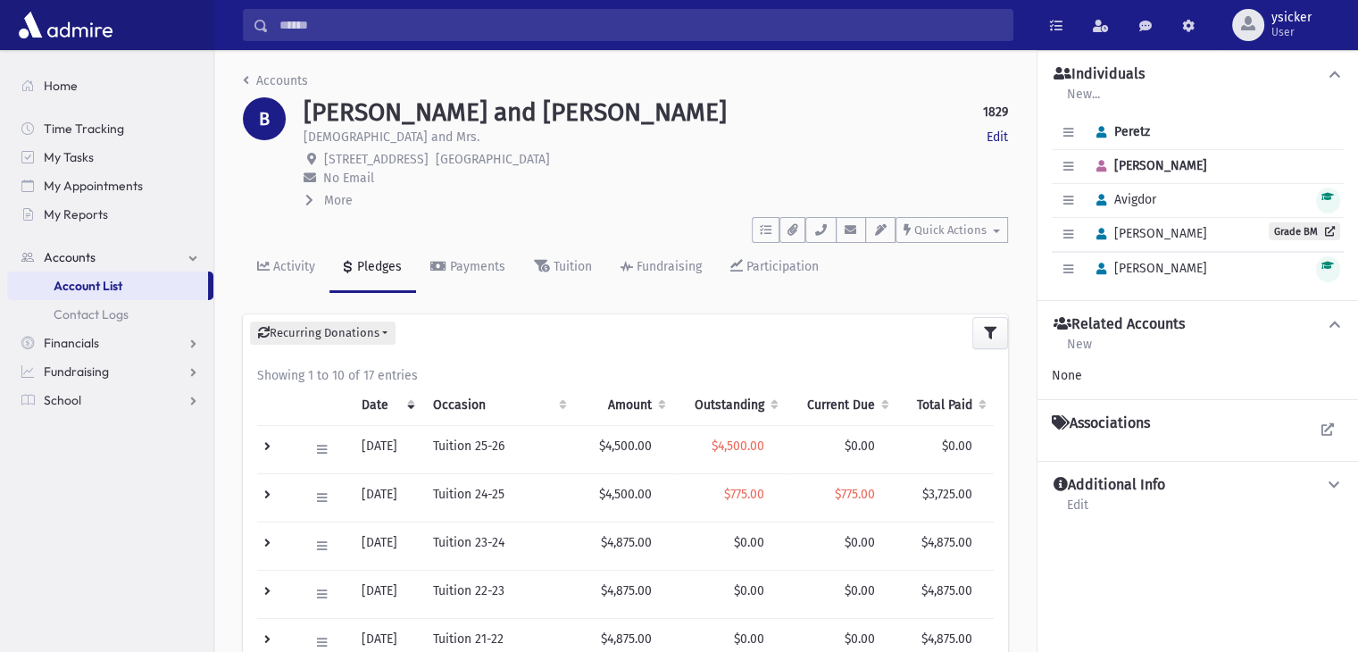
click at [308, 201] on icon at bounding box center [309, 200] width 8 height 13
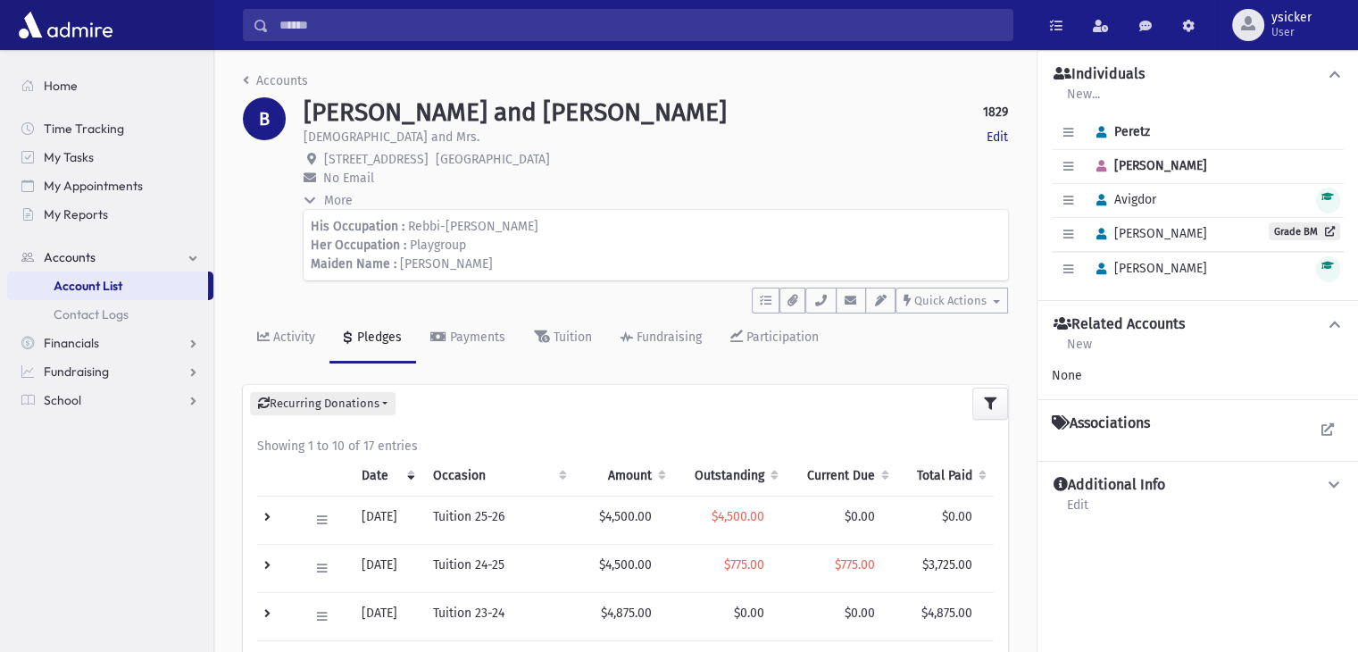
click at [308, 201] on icon at bounding box center [310, 200] width 13 height 8
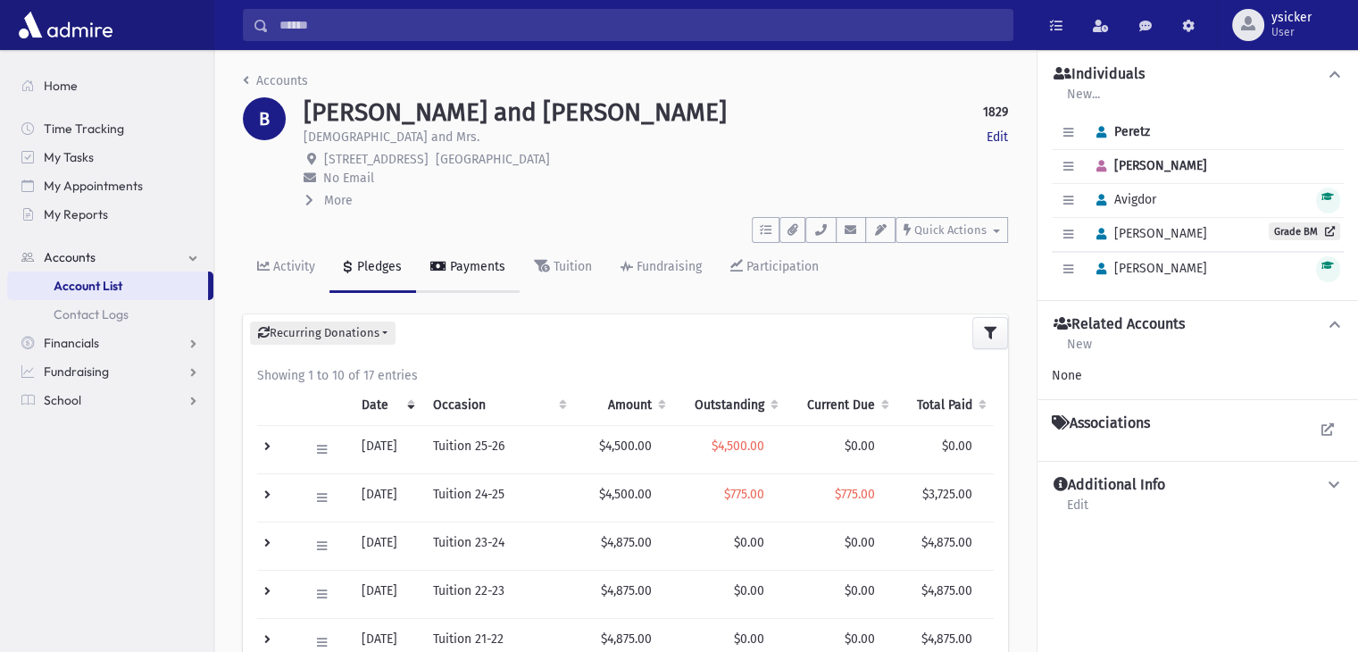
click at [450, 276] on link "Payments" at bounding box center [468, 268] width 104 height 50
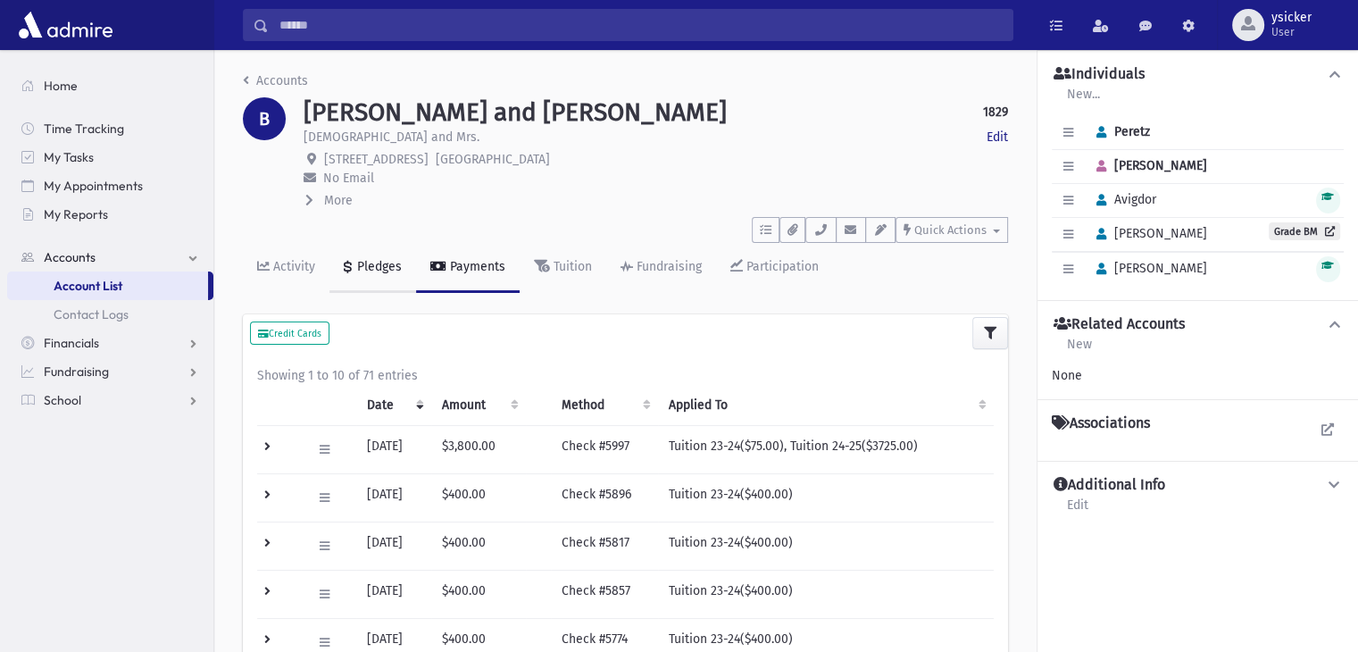
click at [376, 268] on div "Pledges" at bounding box center [378, 266] width 48 height 15
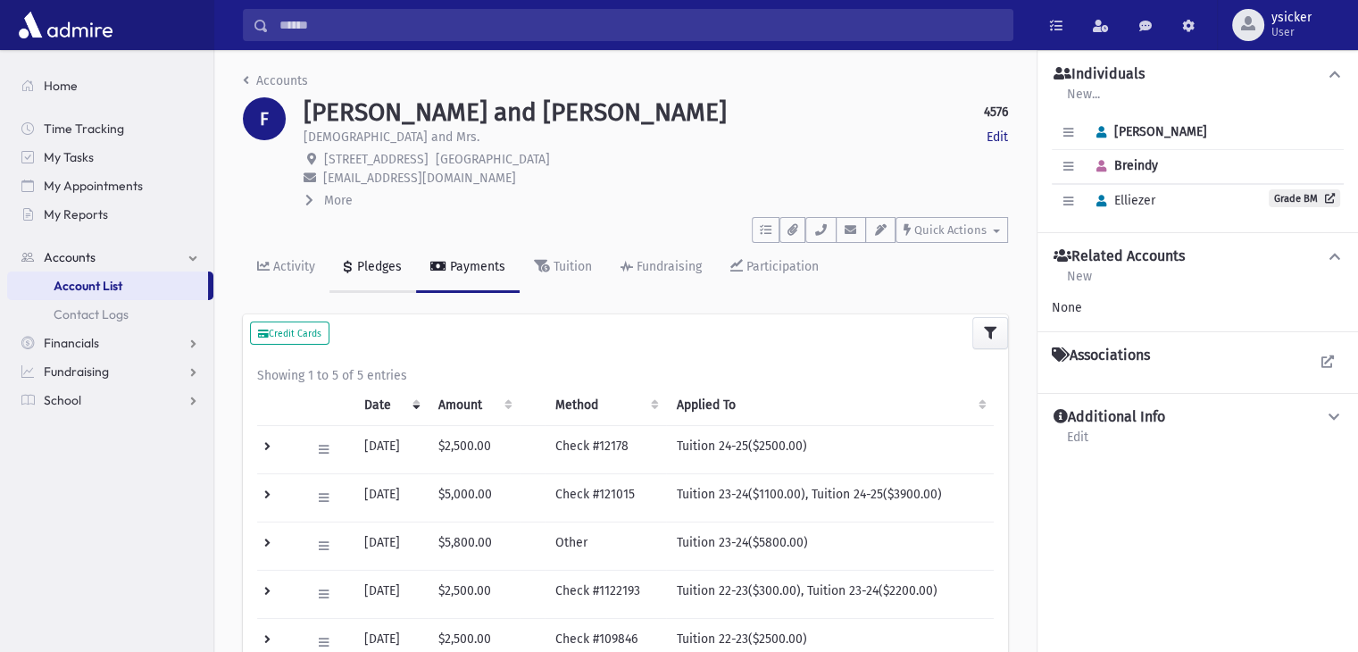
click at [380, 270] on div "Pledges" at bounding box center [378, 266] width 48 height 15
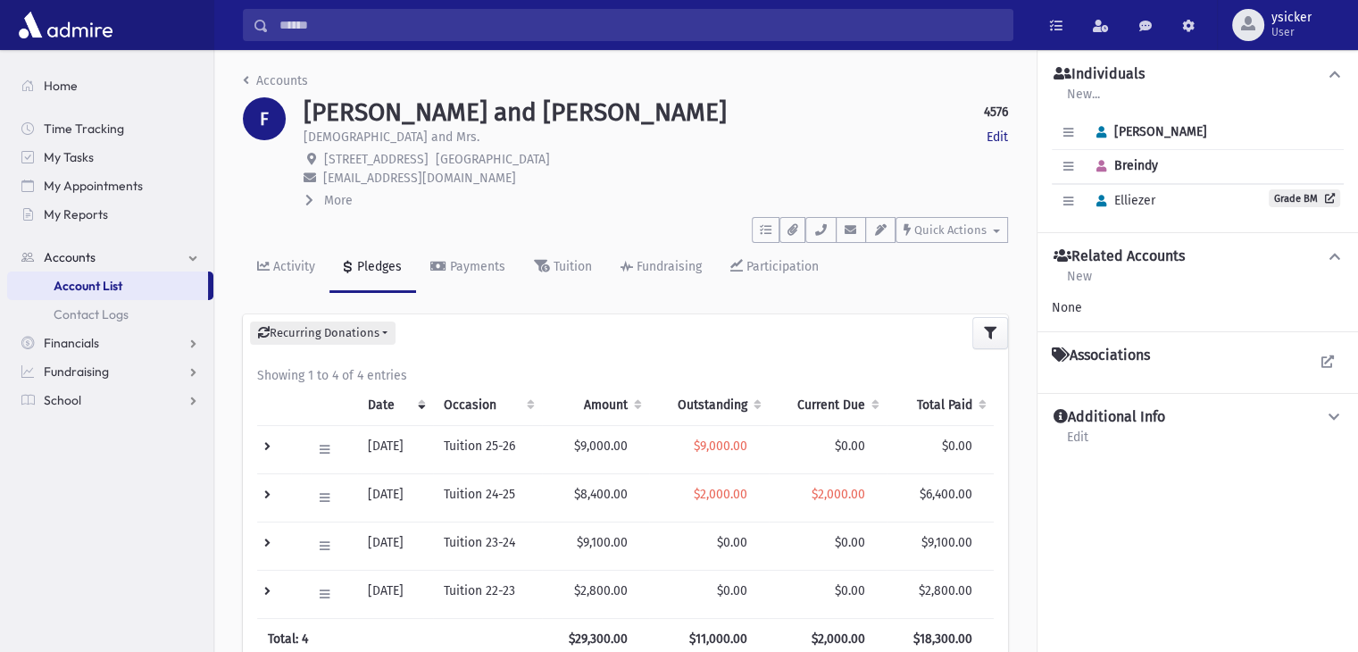
click at [305, 203] on icon at bounding box center [309, 200] width 8 height 13
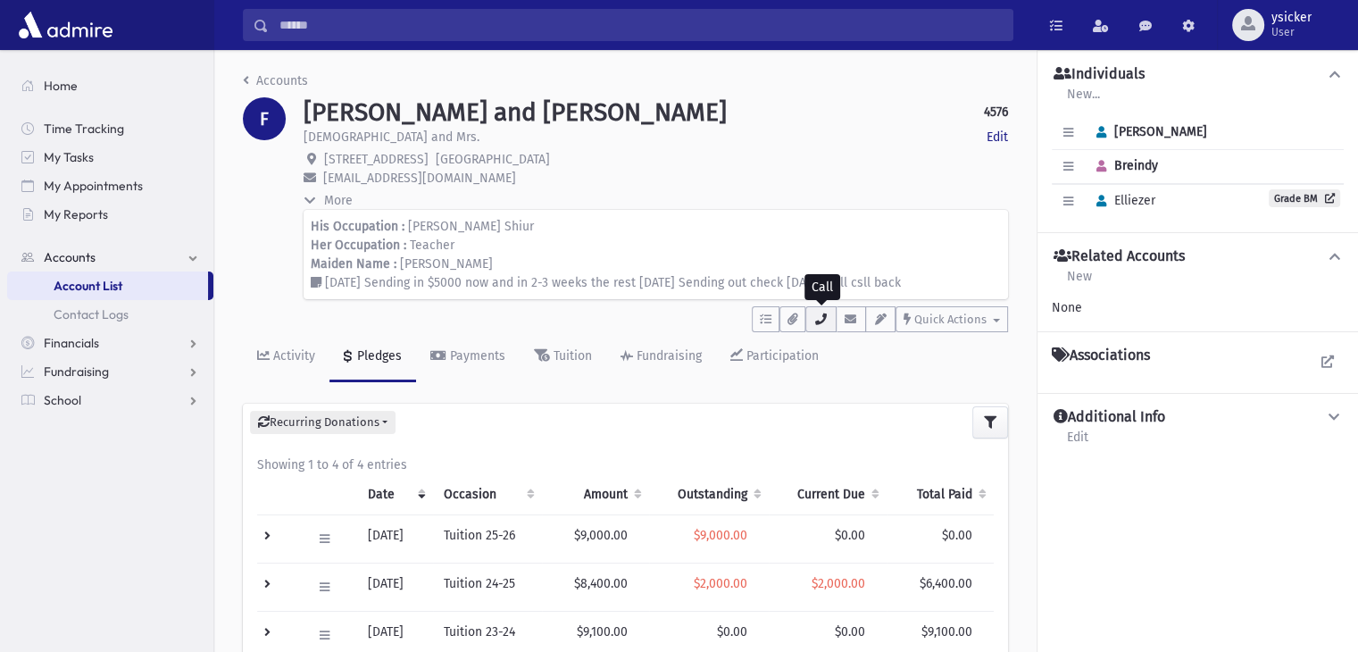
click at [827, 329] on button "button" at bounding box center [821, 319] width 30 height 26
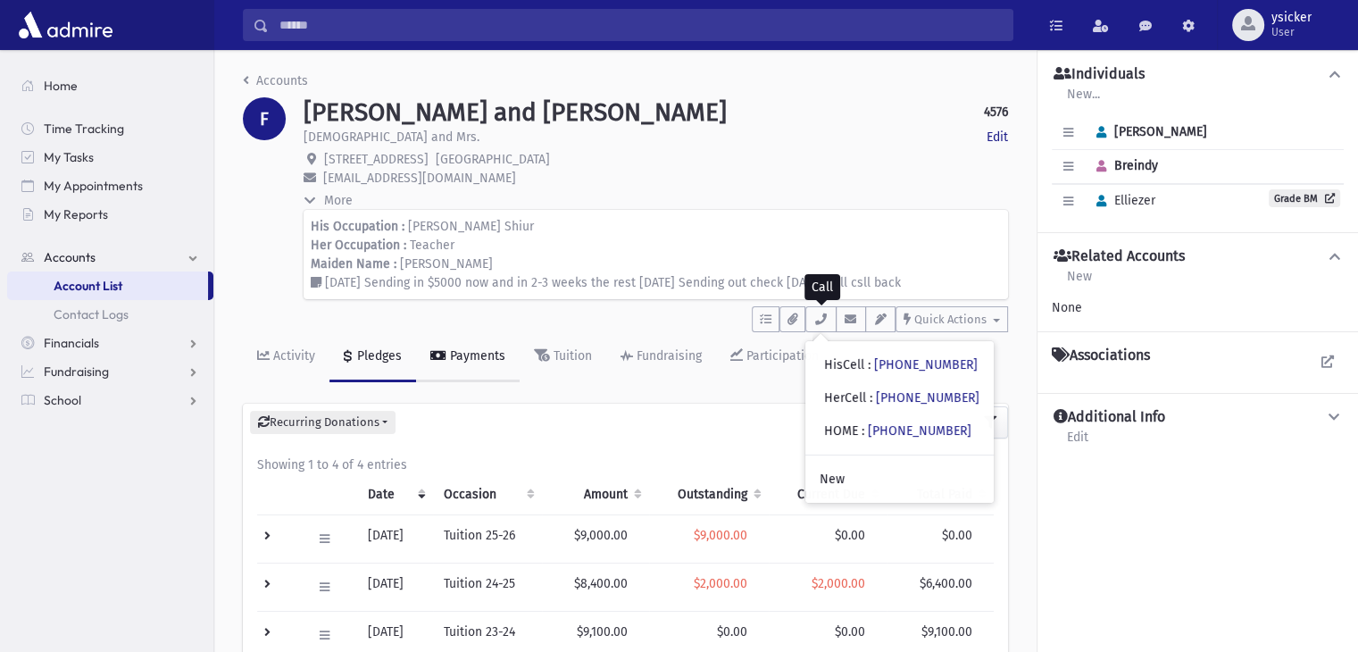
click at [476, 351] on div "Payments" at bounding box center [476, 355] width 59 height 15
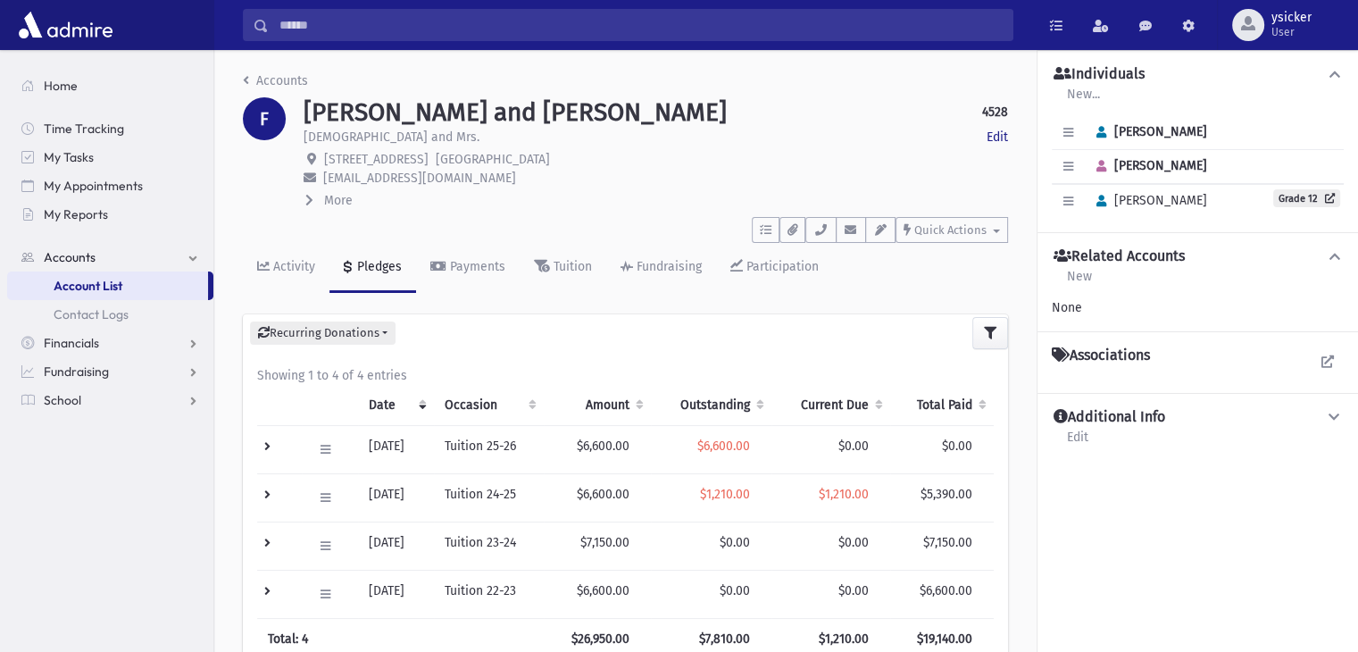
click at [305, 198] on icon at bounding box center [309, 200] width 8 height 13
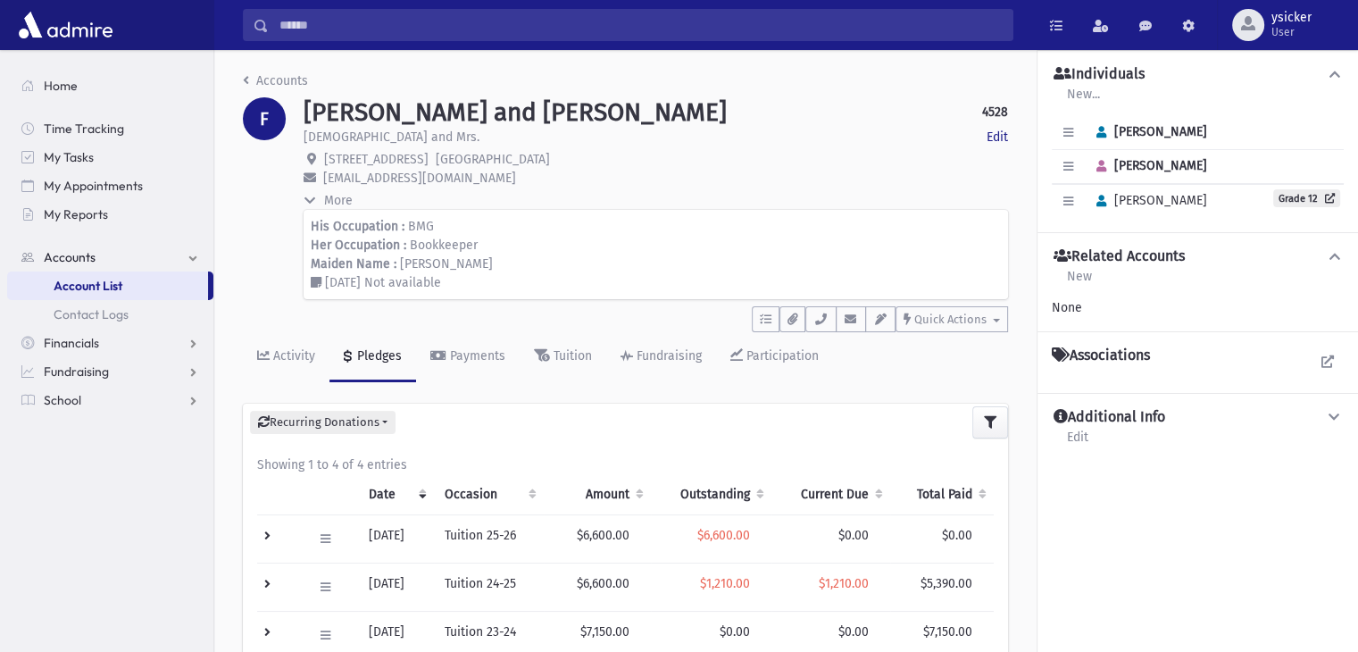
click at [305, 198] on icon at bounding box center [310, 200] width 13 height 8
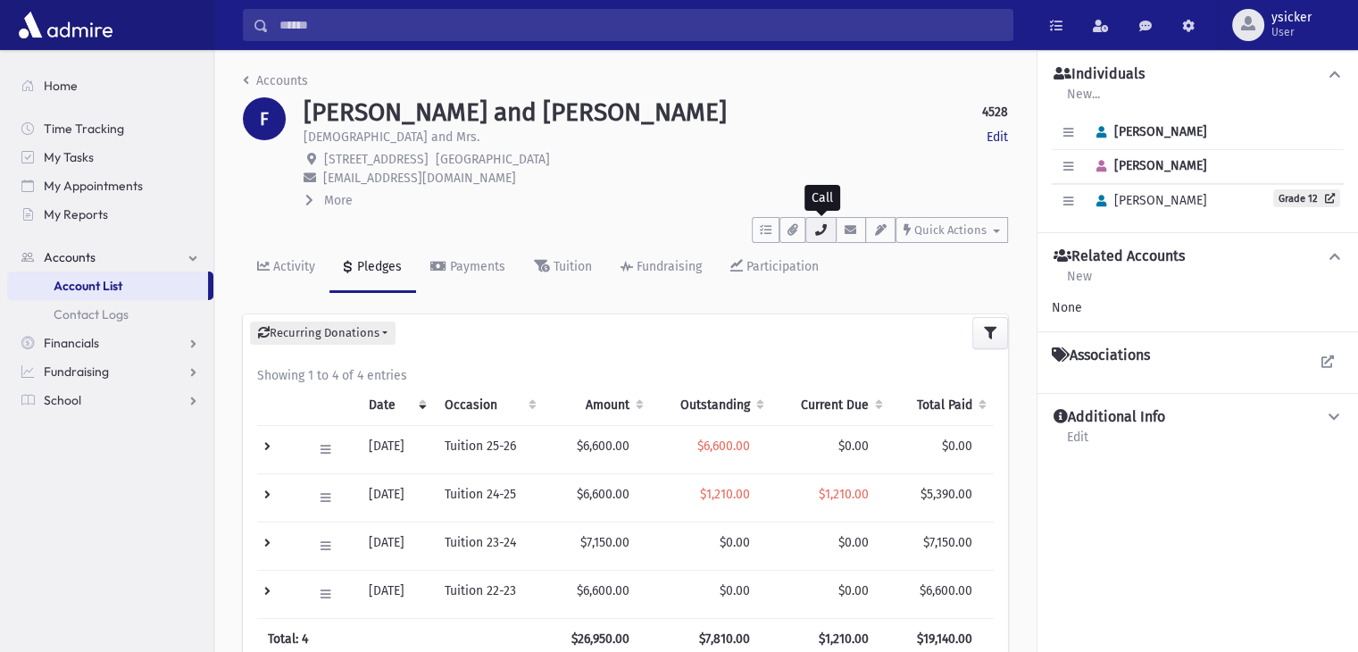
click at [826, 234] on icon "button" at bounding box center [821, 230] width 14 height 12
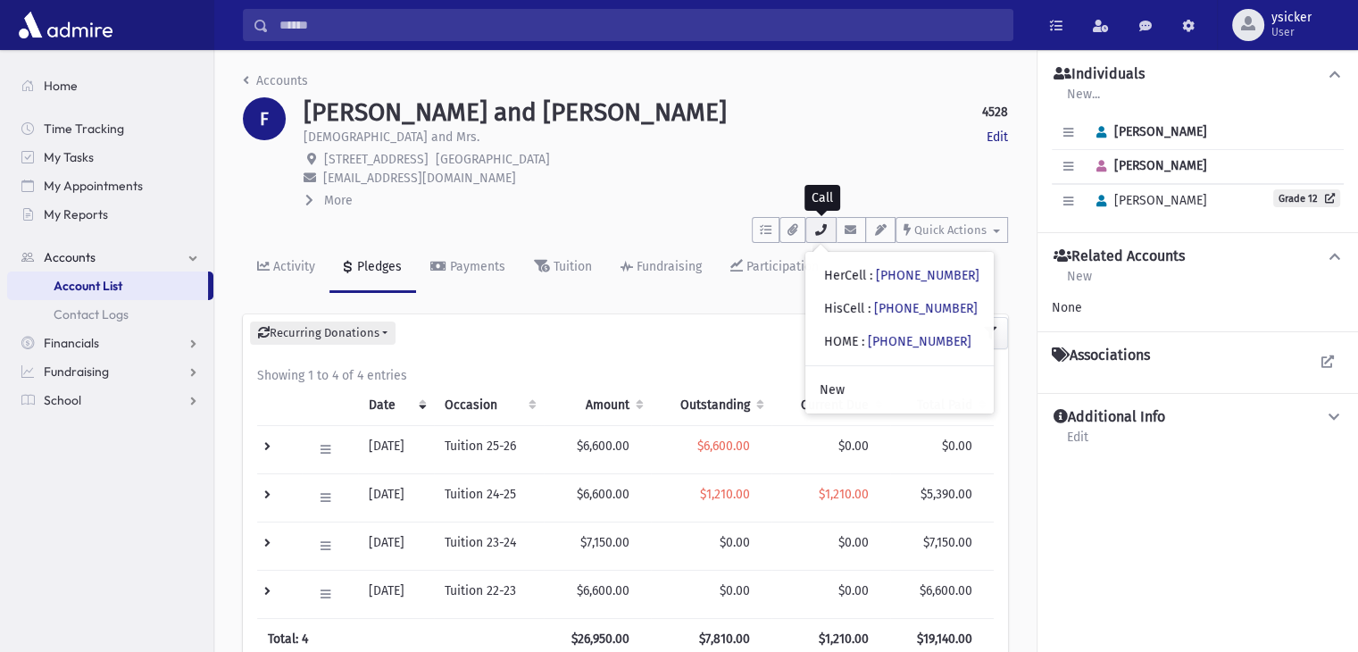
click at [825, 234] on icon "button" at bounding box center [821, 230] width 14 height 12
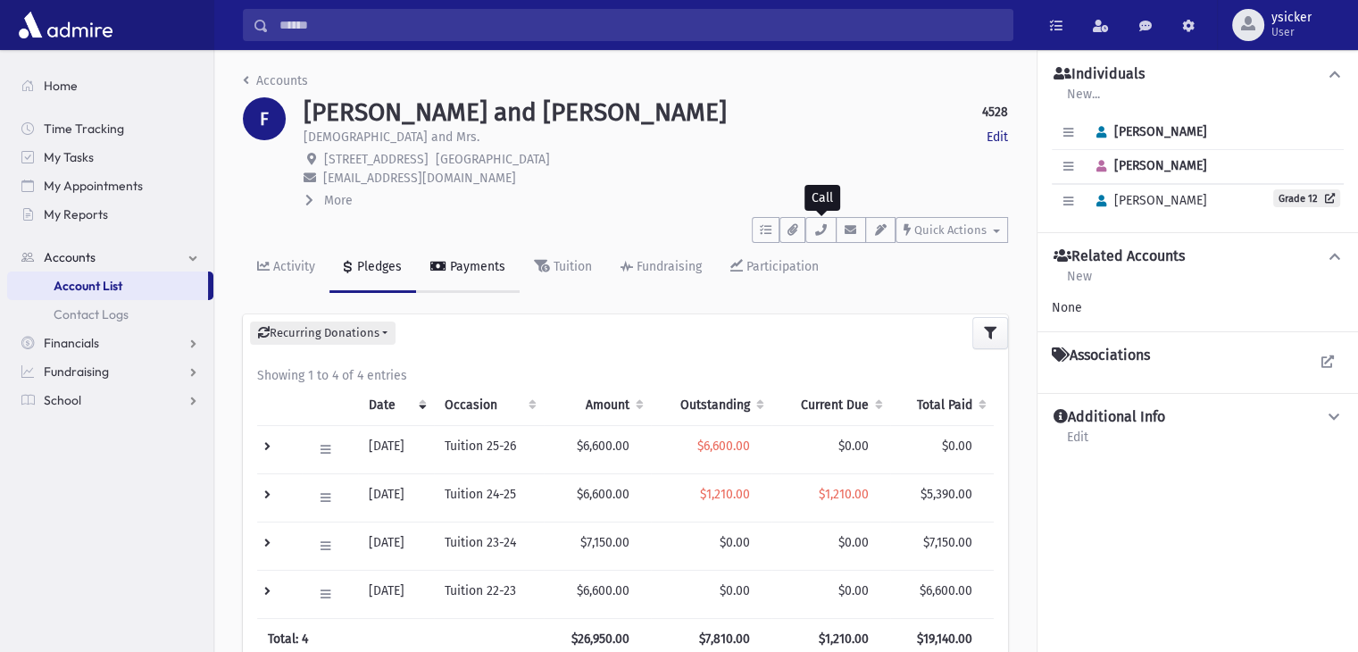
click at [479, 265] on div "Payments" at bounding box center [476, 266] width 59 height 15
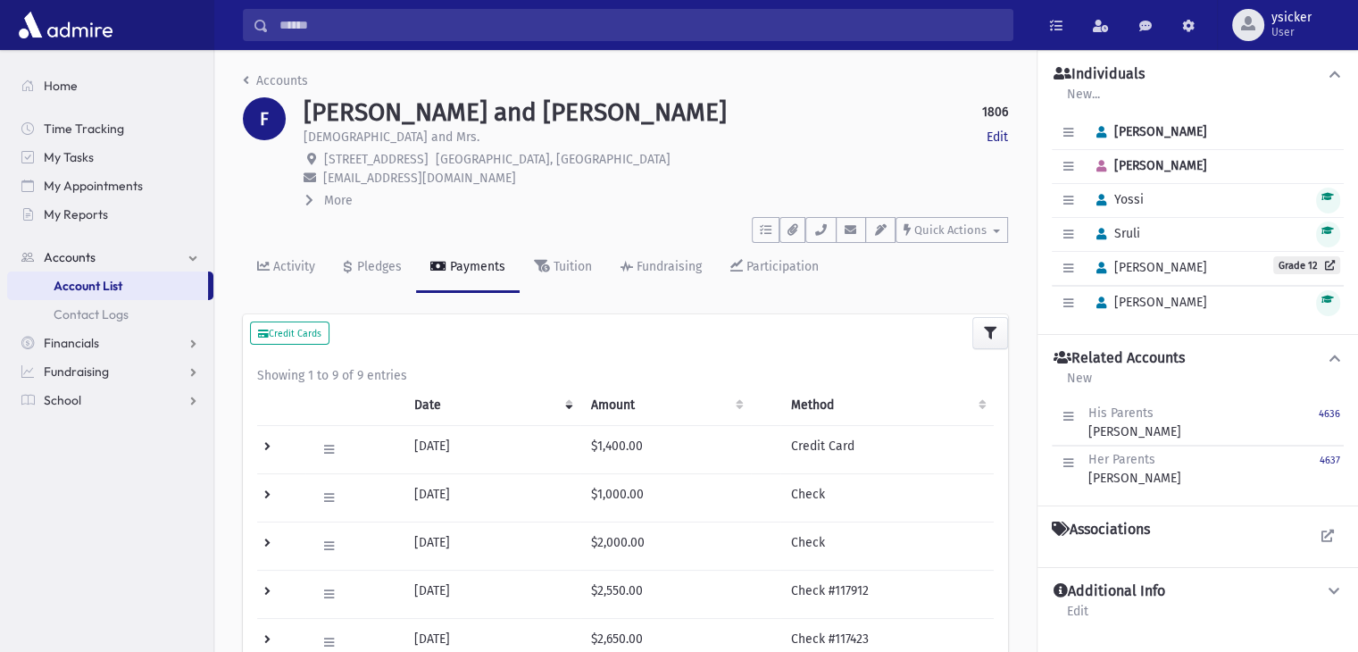
click at [307, 204] on icon at bounding box center [309, 200] width 8 height 13
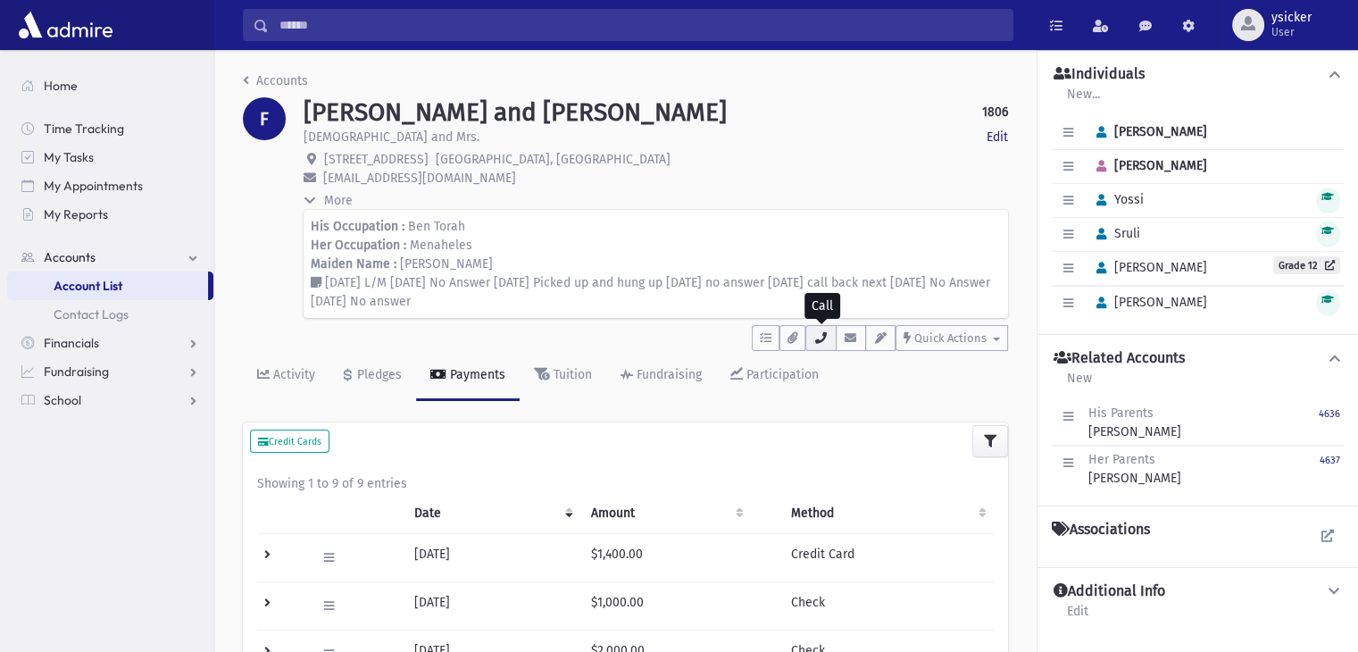
click at [827, 342] on icon "button" at bounding box center [821, 338] width 14 height 12
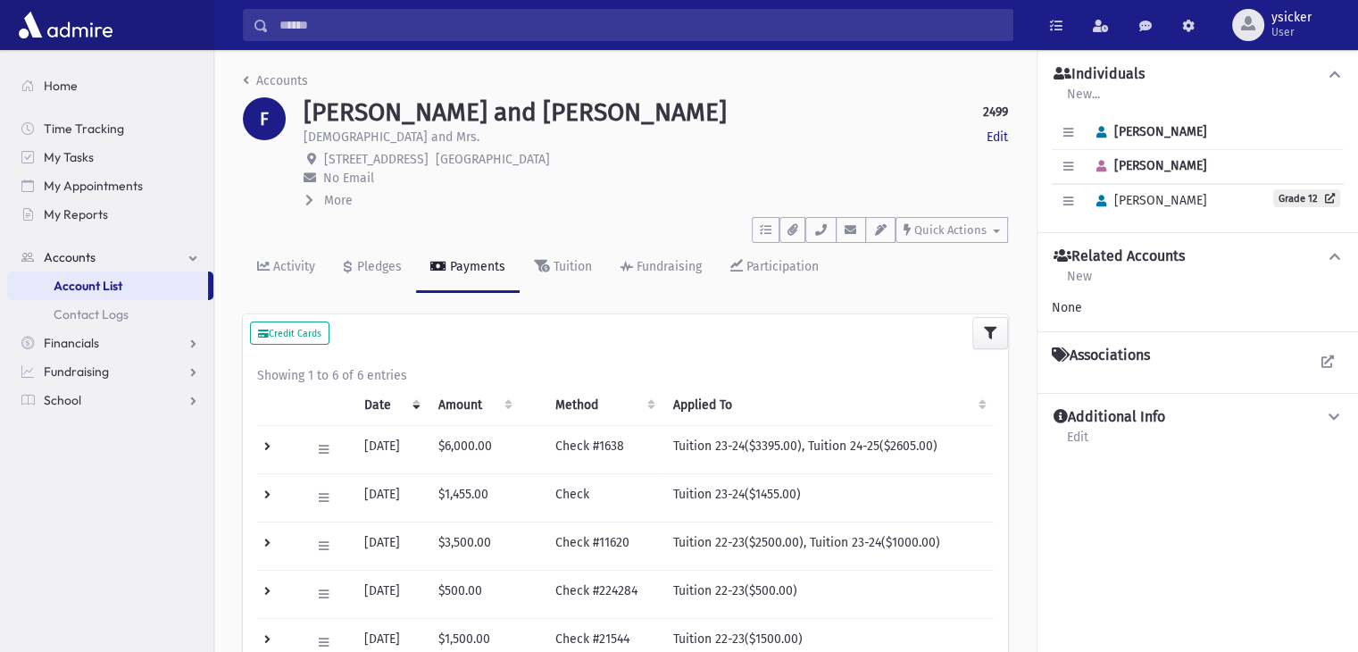
click at [307, 197] on icon at bounding box center [309, 200] width 8 height 13
